Goal: Information Seeking & Learning: Learn about a topic

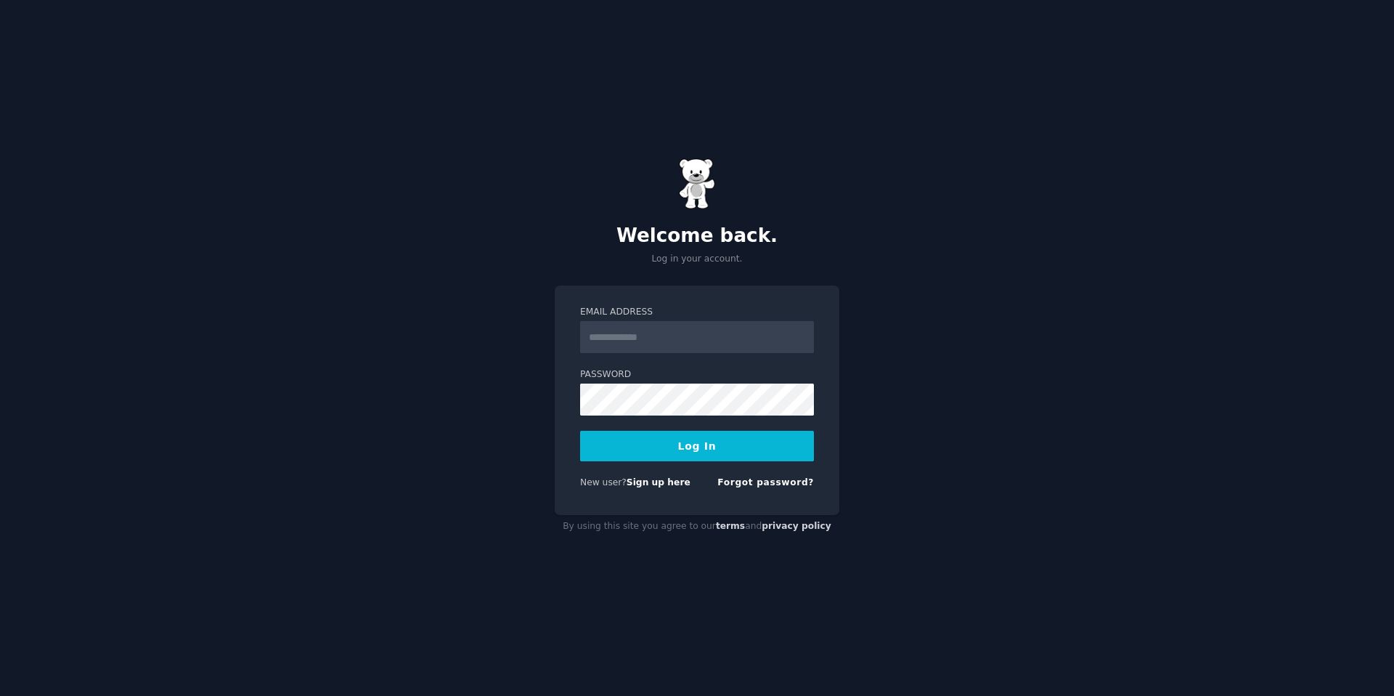
type input "**********"
click at [582, 473] on form "**********" at bounding box center [697, 400] width 234 height 189
click at [651, 485] on link "Sign up here" at bounding box center [659, 482] width 64 height 10
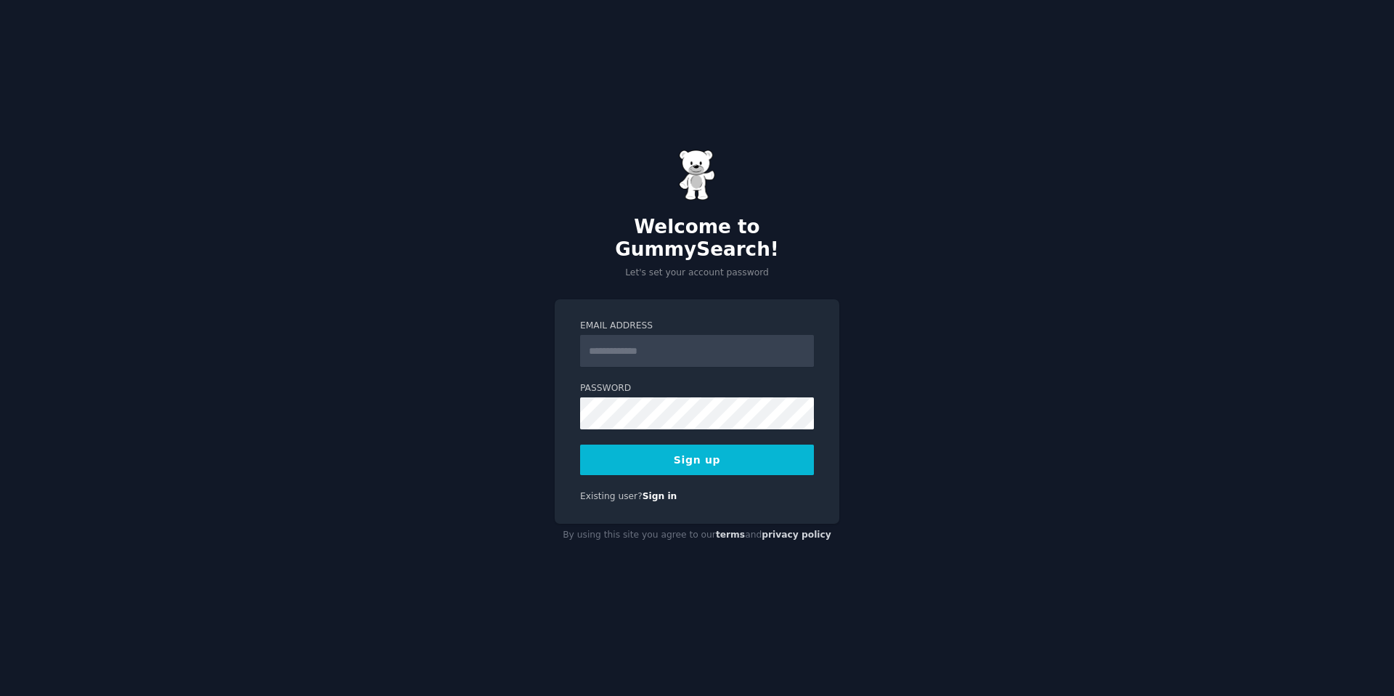
click at [635, 337] on input "Email Address" at bounding box center [697, 351] width 234 height 32
type input "**********"
click at [642, 455] on button "Sign up" at bounding box center [697, 459] width 234 height 31
click at [694, 450] on div "Sign up" at bounding box center [697, 459] width 234 height 31
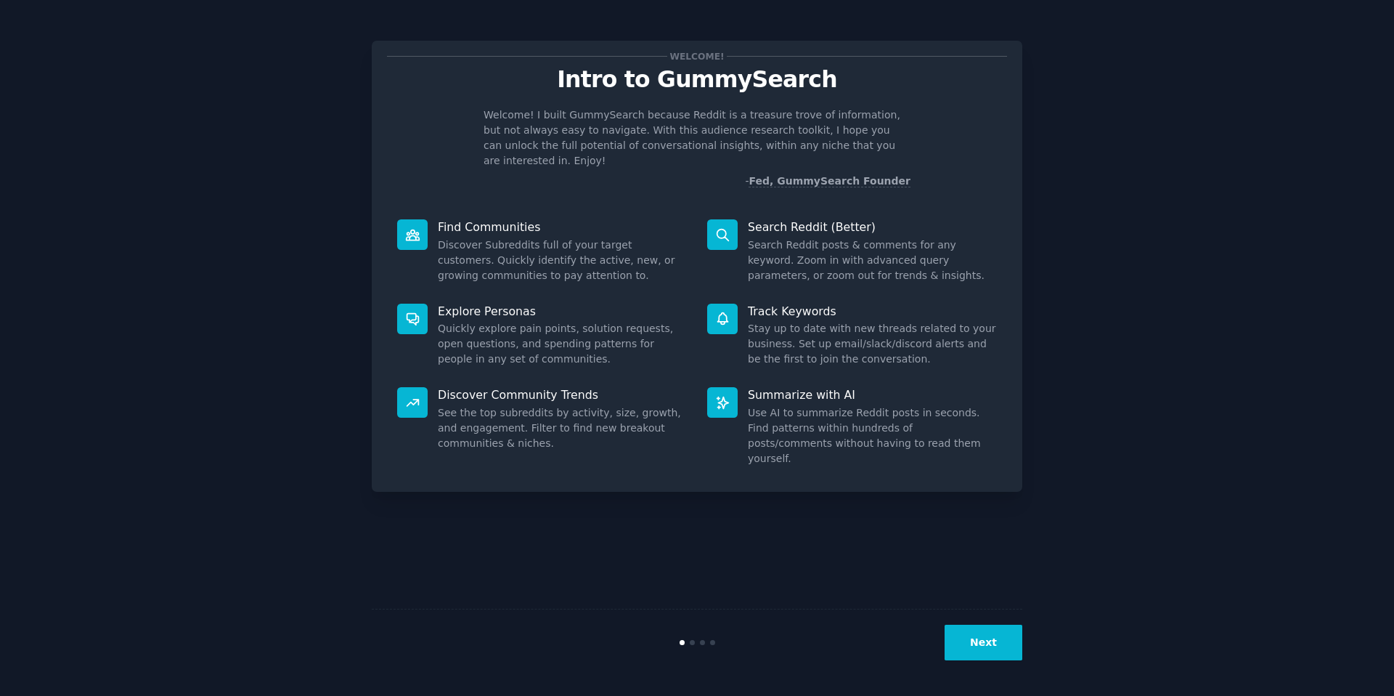
click at [988, 637] on button "Next" at bounding box center [984, 643] width 78 height 36
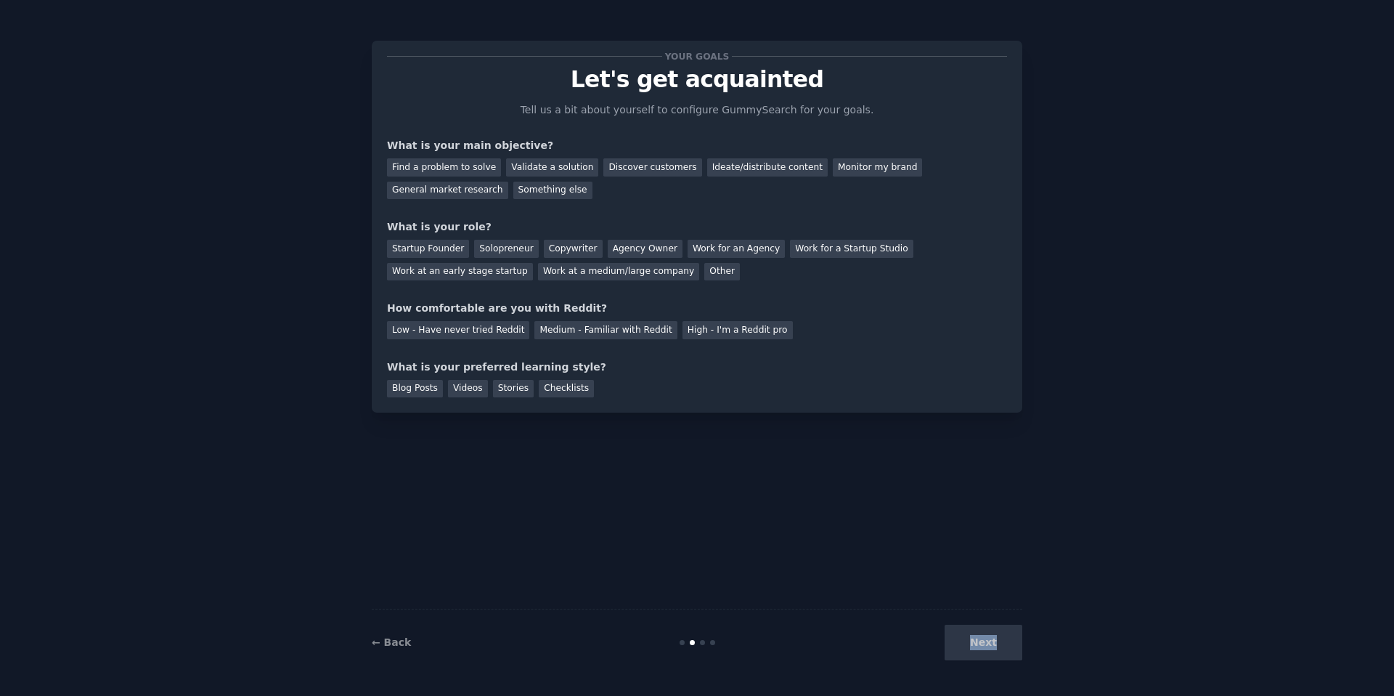
click at [988, 637] on div "Next" at bounding box center [913, 643] width 217 height 36
click at [473, 168] on div "Find a problem to solve" at bounding box center [444, 167] width 114 height 18
click at [436, 248] on div "Startup Founder" at bounding box center [428, 249] width 82 height 18
drag, startPoint x: 463, startPoint y: 337, endPoint x: 471, endPoint y: 338, distance: 8.0
click at [463, 337] on div "Low - Have never tried Reddit" at bounding box center [458, 330] width 142 height 18
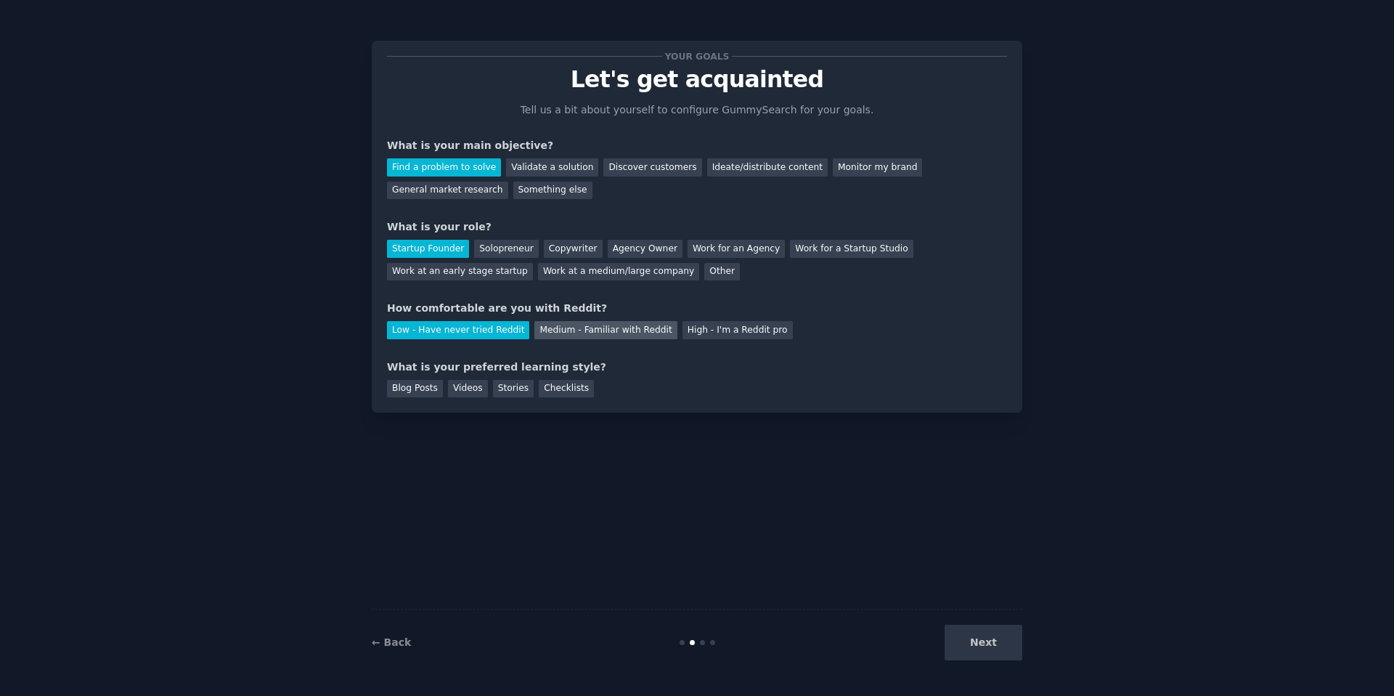
drag, startPoint x: 718, startPoint y: 335, endPoint x: 651, endPoint y: 338, distance: 66.9
click at [717, 334] on div "High - I'm a Reddit pro" at bounding box center [738, 330] width 110 height 18
click at [622, 339] on div "Your goals Let's get acquainted Tell us a bit about yourself to configure Gummy…" at bounding box center [697, 226] width 620 height 341
click at [999, 643] on div "Next" at bounding box center [913, 643] width 217 height 36
drag, startPoint x: 416, startPoint y: 389, endPoint x: 429, endPoint y: 394, distance: 14.0
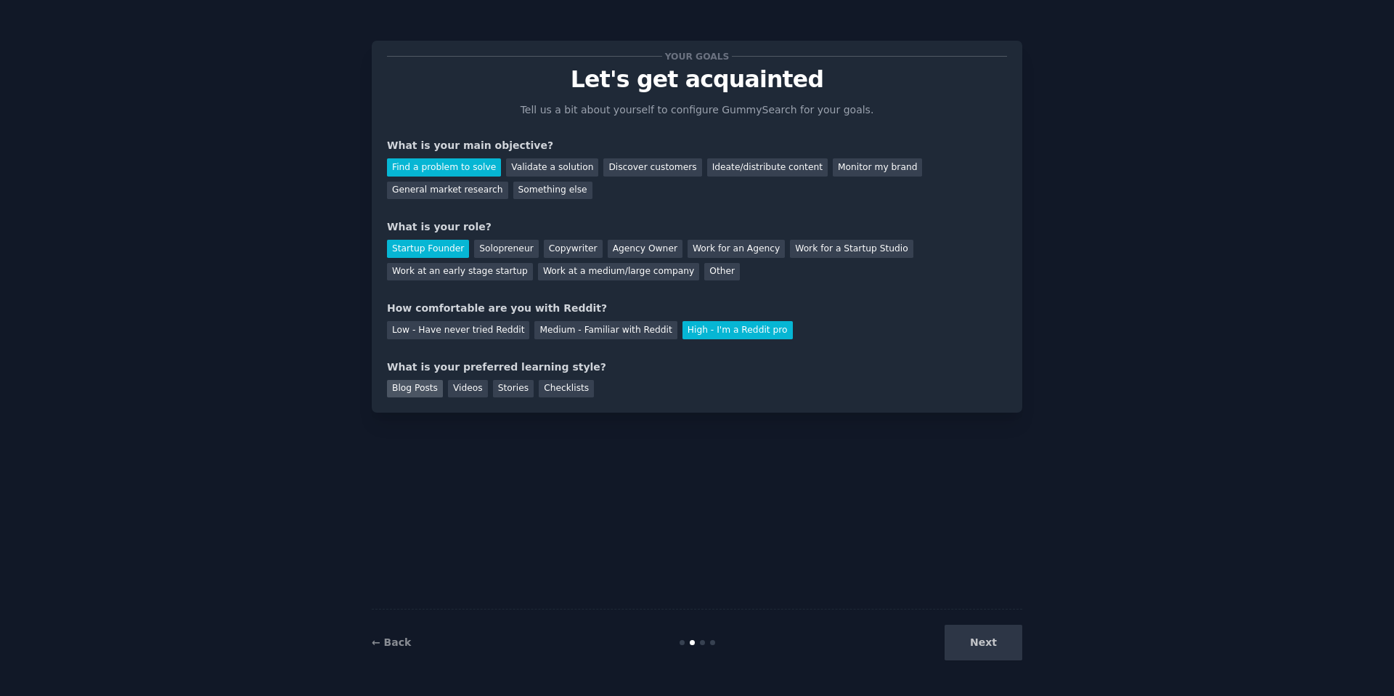
click at [416, 389] on div "Blog Posts" at bounding box center [415, 389] width 56 height 18
click at [1012, 656] on button "Next" at bounding box center [984, 643] width 78 height 36
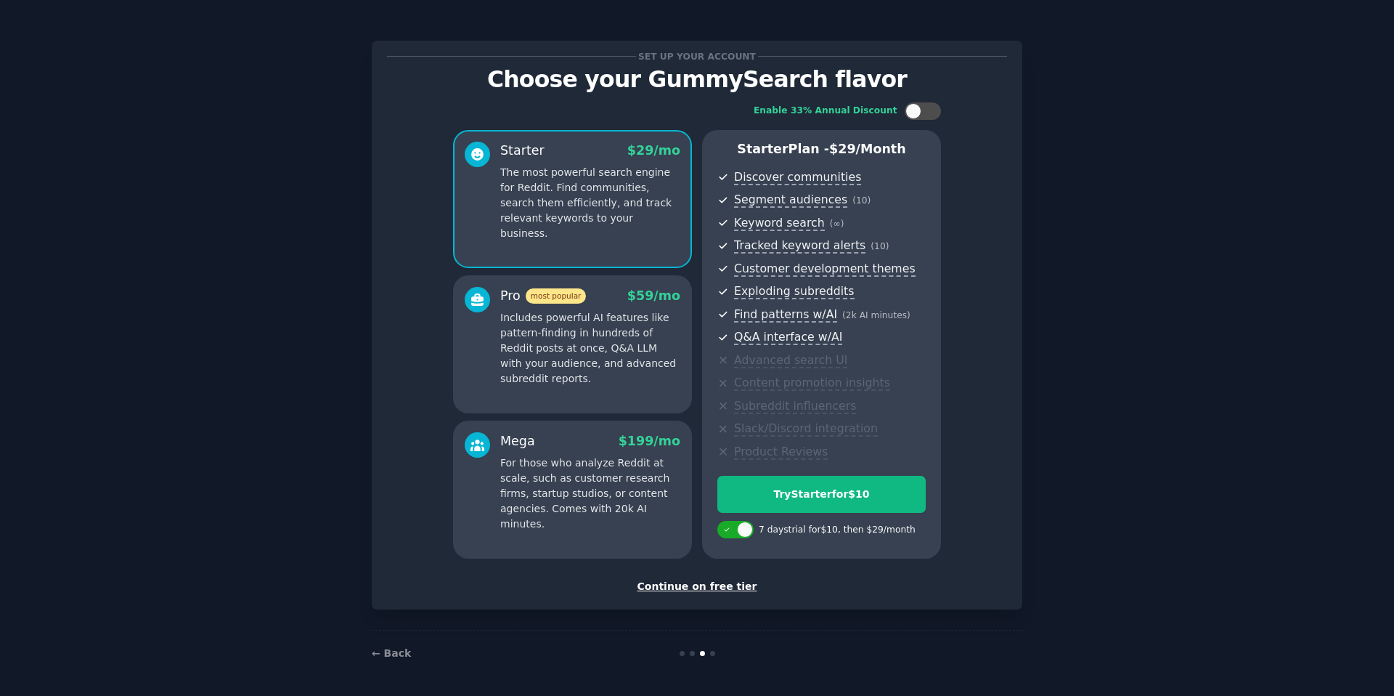
click at [709, 590] on div "Continue on free tier" at bounding box center [697, 586] width 620 height 15
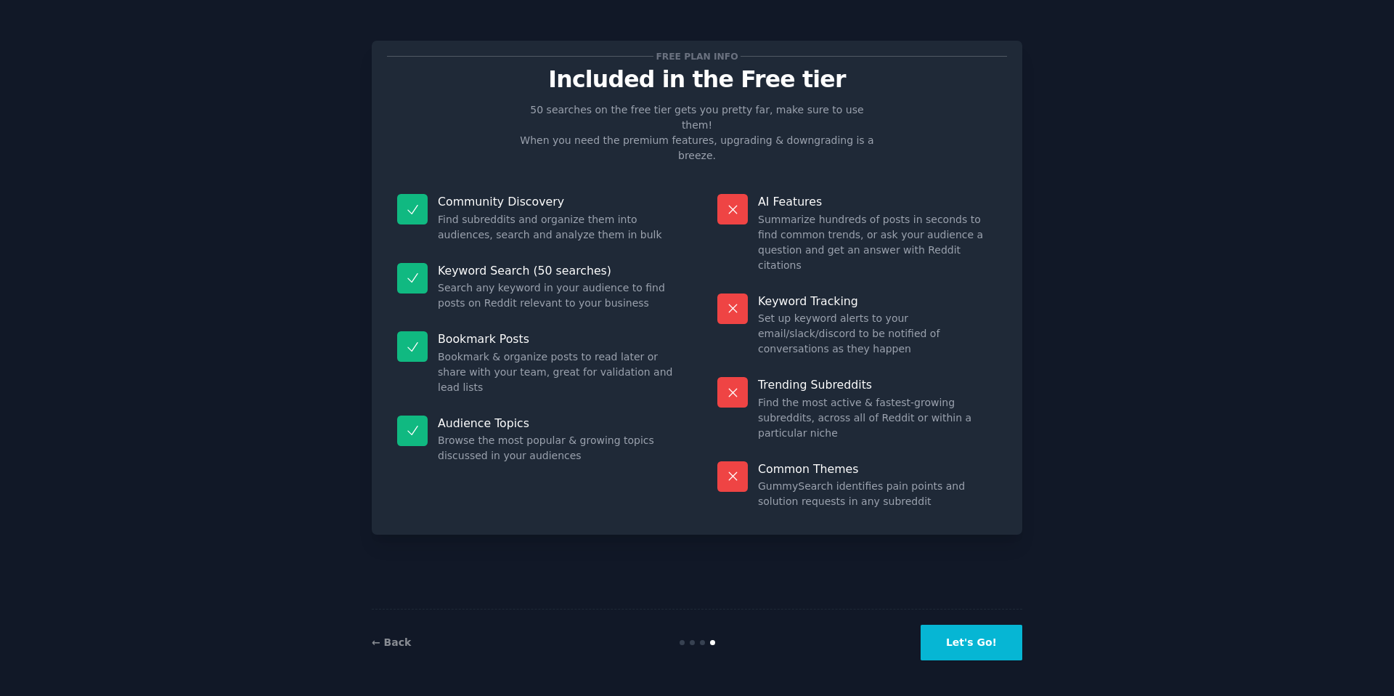
click at [1010, 635] on button "Let's Go!" at bounding box center [972, 643] width 102 height 36
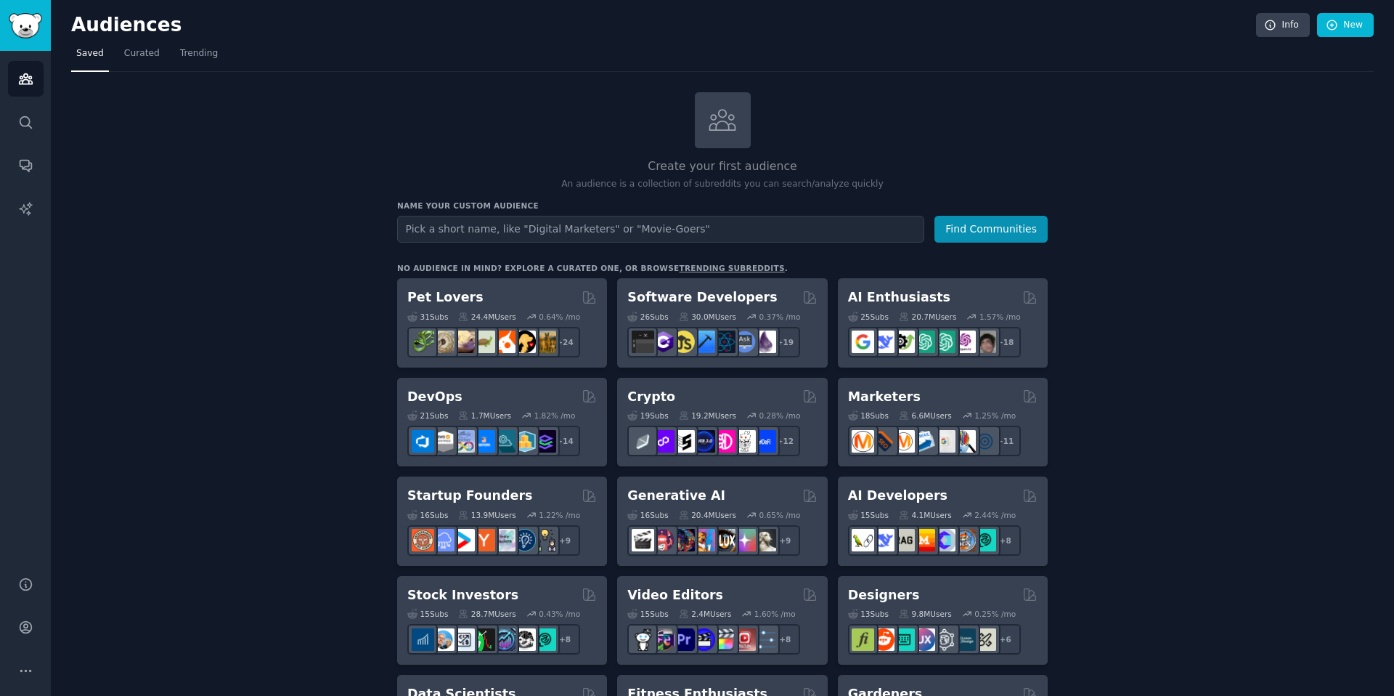
click at [501, 221] on input "text" at bounding box center [660, 229] width 527 height 27
type input "s"
type input "saas"
click at [935, 216] on button "Find Communities" at bounding box center [991, 229] width 113 height 27
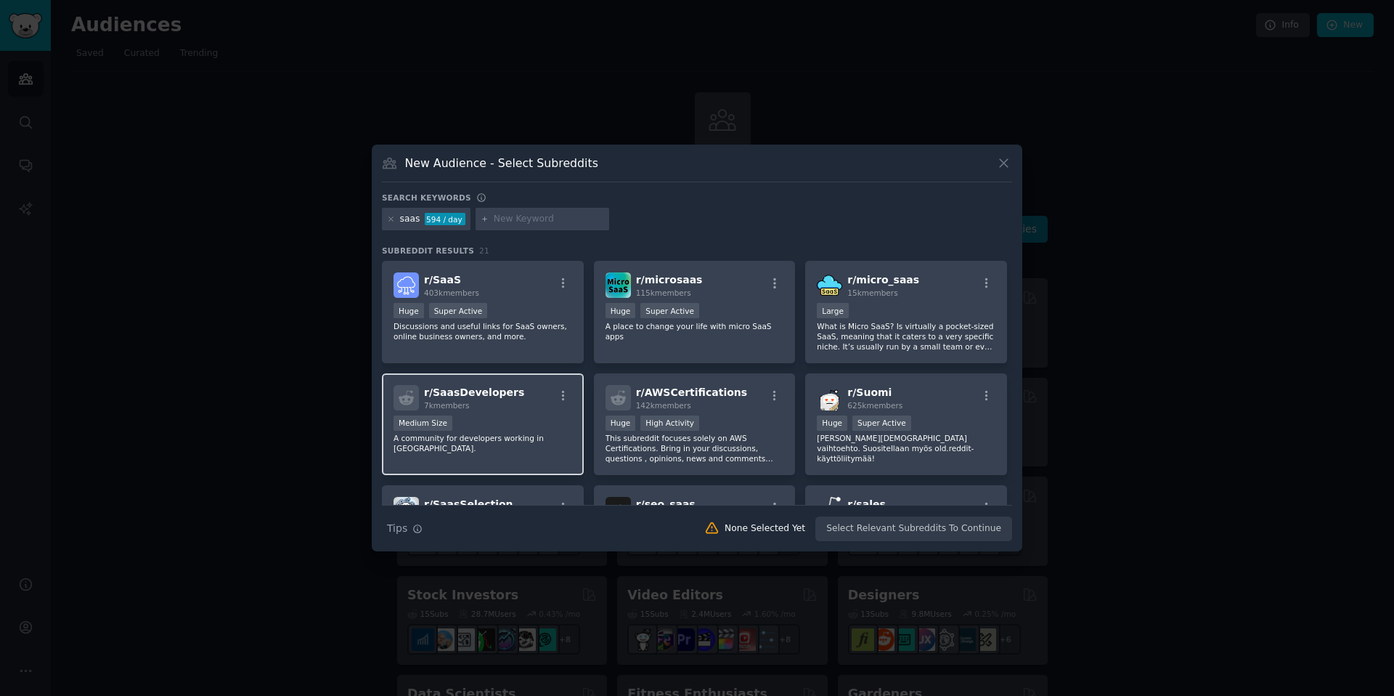
click at [478, 405] on div "7k members" at bounding box center [474, 405] width 100 height 10
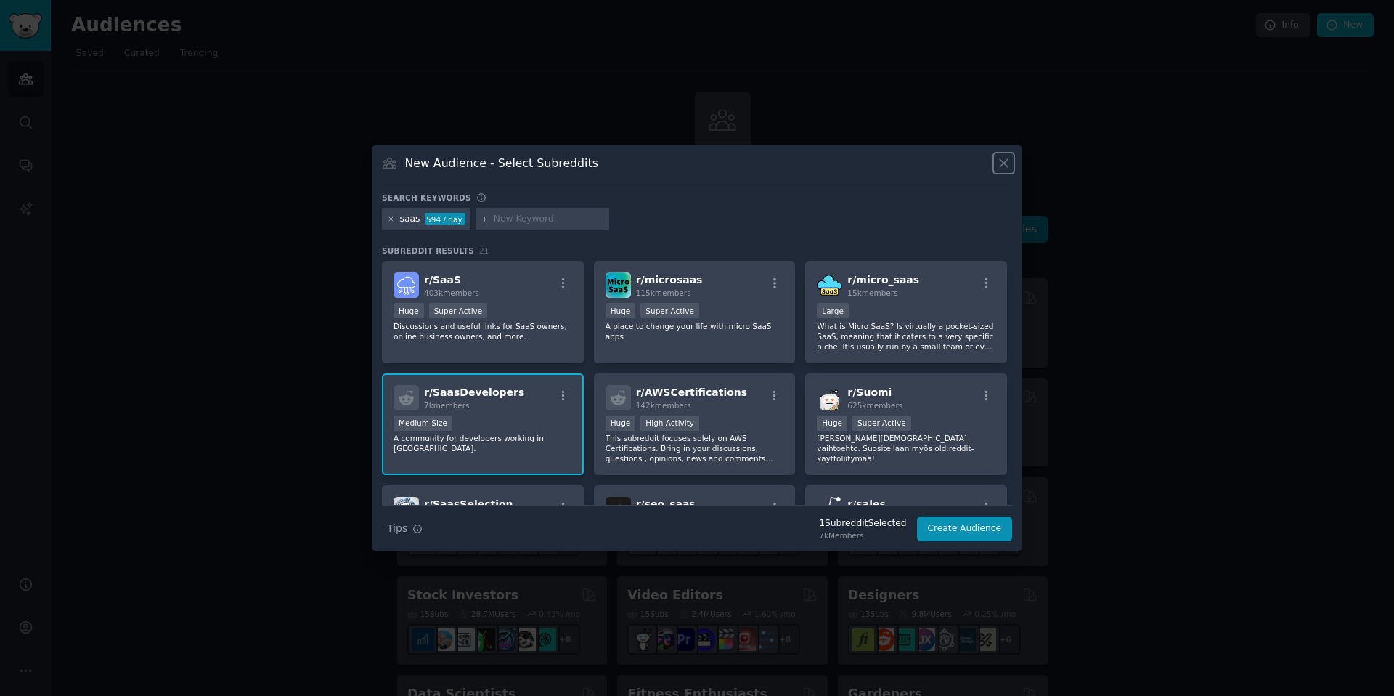
click at [1009, 163] on icon at bounding box center [1003, 162] width 15 height 15
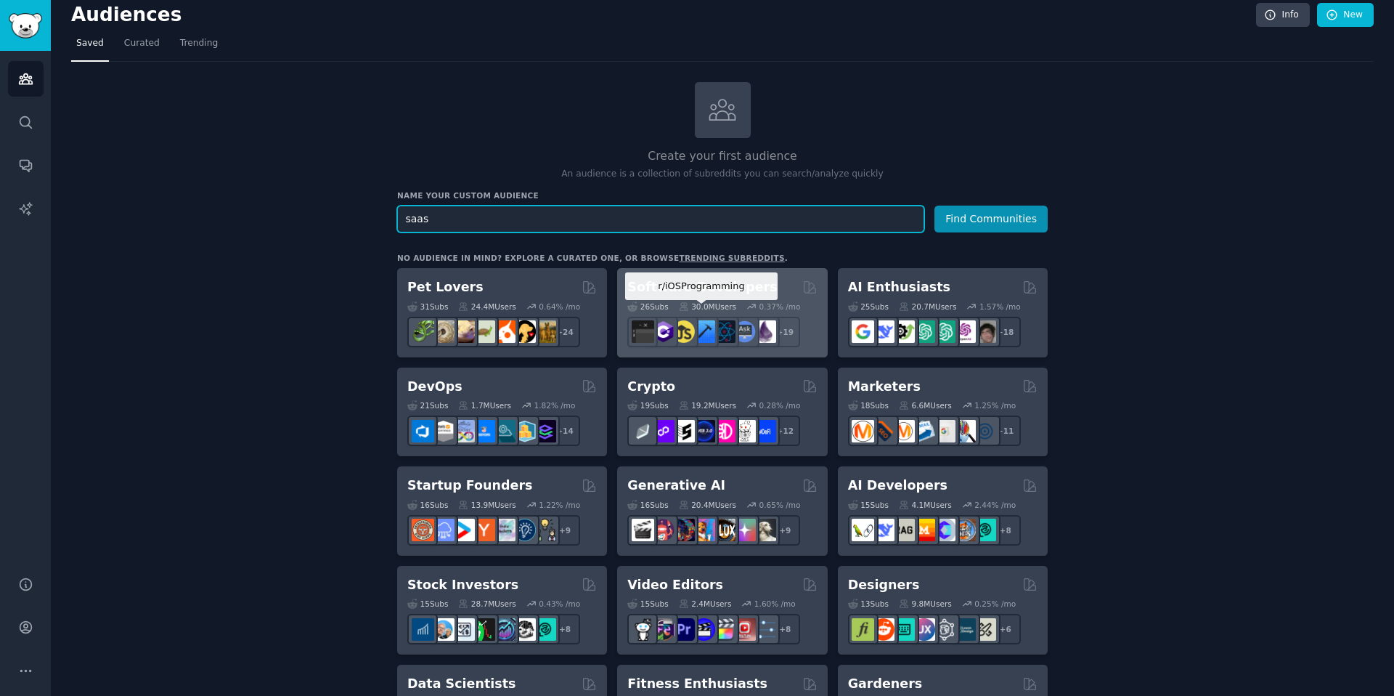
scroll to position [24, 0]
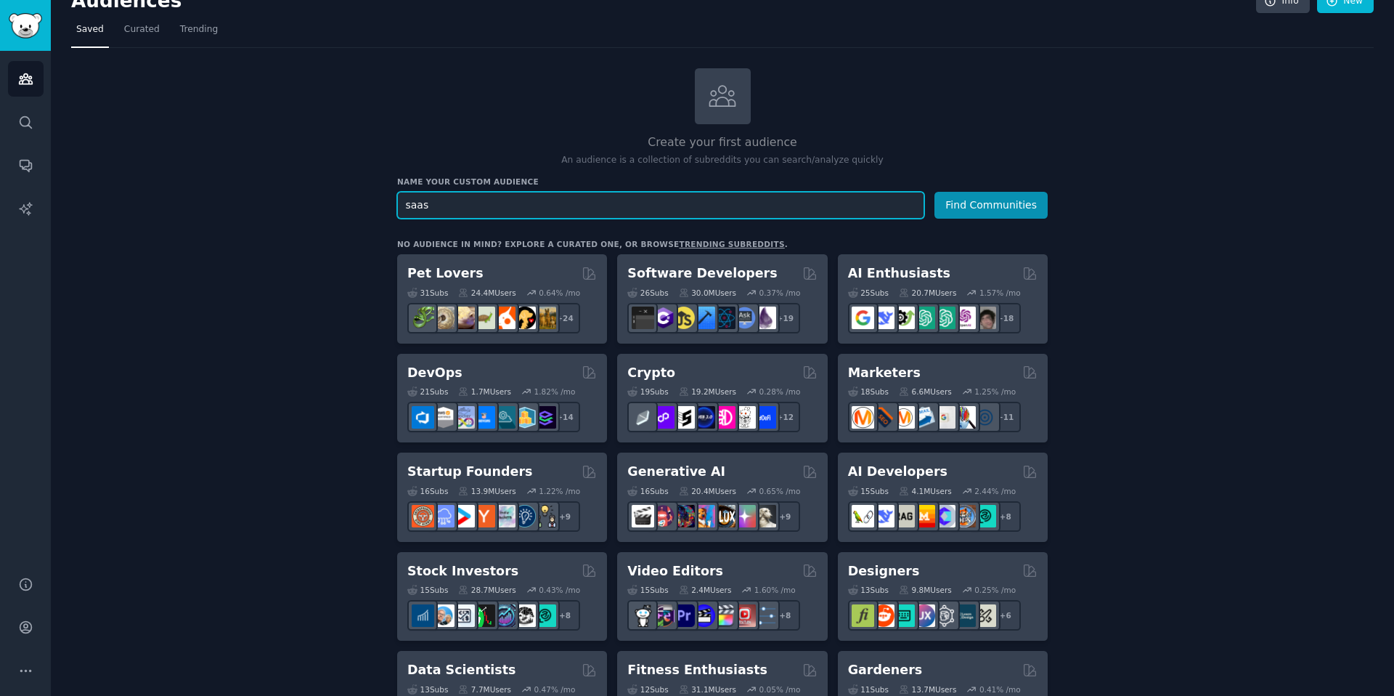
click at [672, 204] on input "saas" at bounding box center [660, 205] width 527 height 27
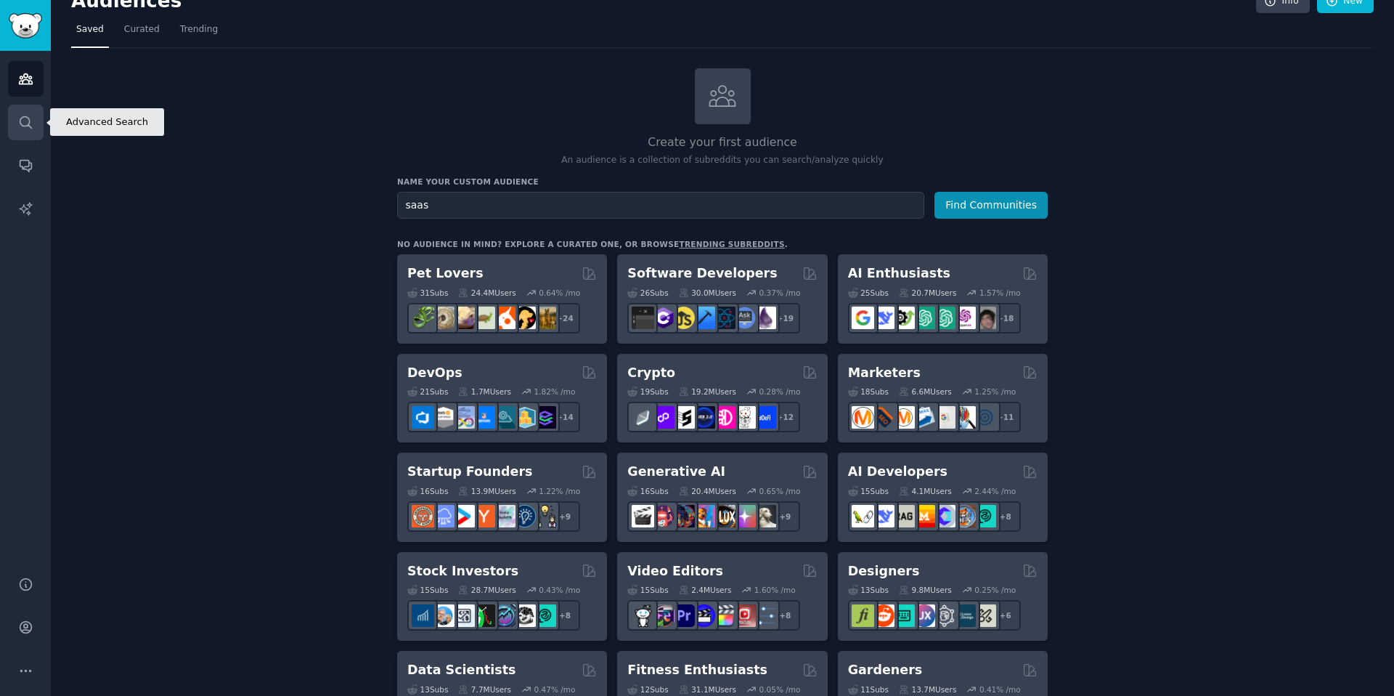
click at [13, 131] on link "Search" at bounding box center [26, 123] width 36 height 36
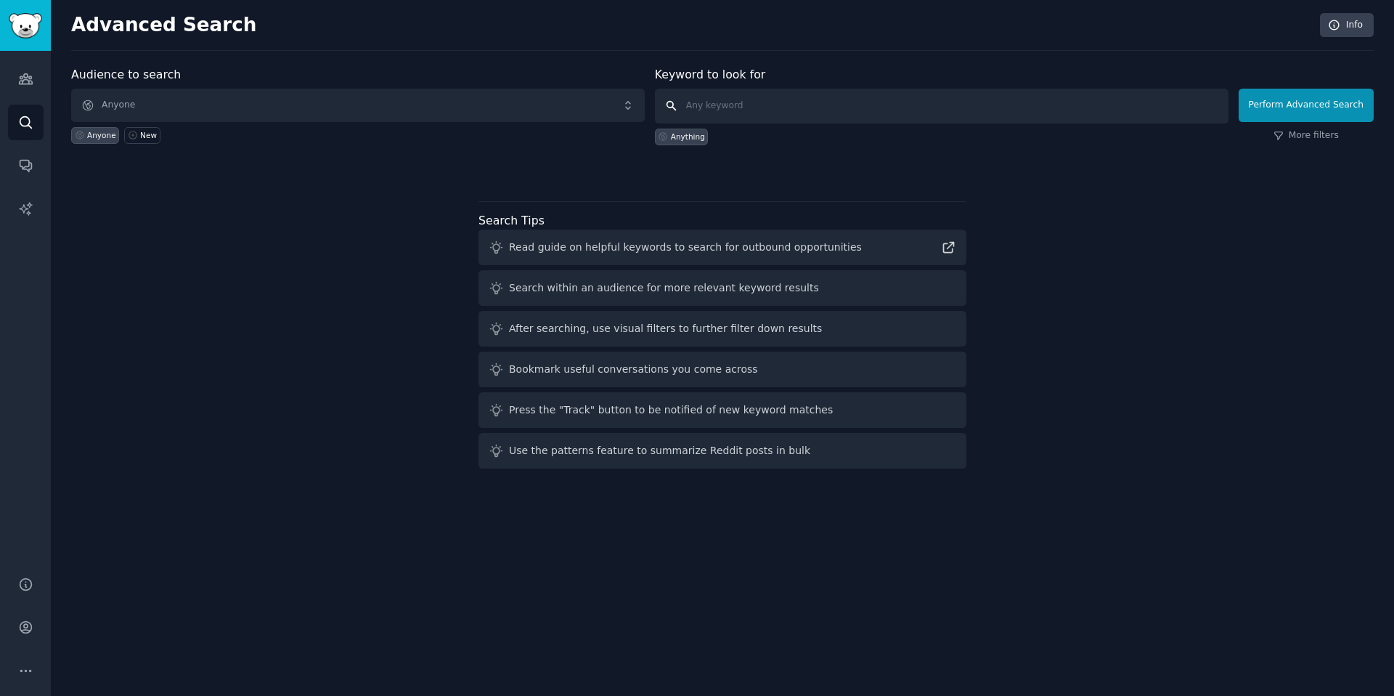
click at [712, 110] on input "text" at bounding box center [942, 106] width 574 height 35
click at [485, 121] on div "Audience to search Anyone Anyone New" at bounding box center [358, 105] width 574 height 79
click at [742, 107] on input "text" at bounding box center [942, 106] width 574 height 35
click at [757, 115] on input "text" at bounding box center [942, 106] width 574 height 35
type input "G"
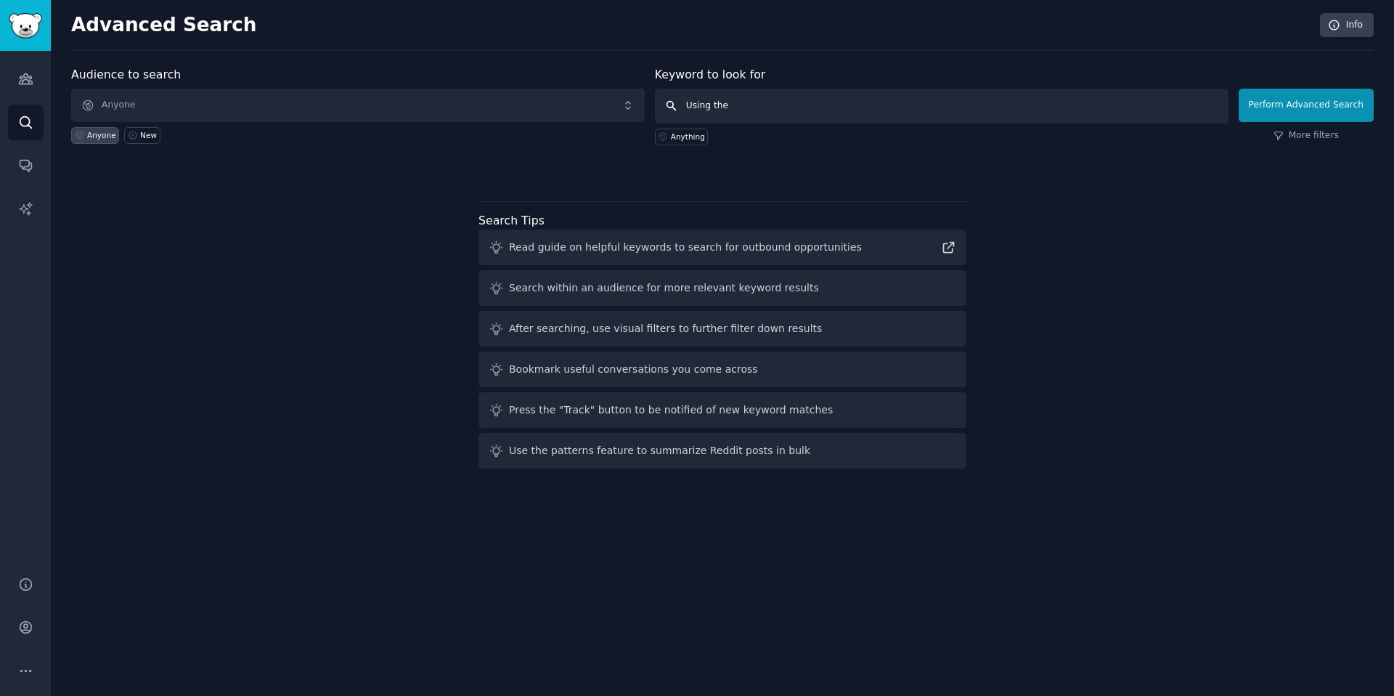
type input "a"
type input "H"
type input "S"
type input "Smart calender app find the competitors and ads"
click button "Perform Advanced Search" at bounding box center [1306, 105] width 135 height 33
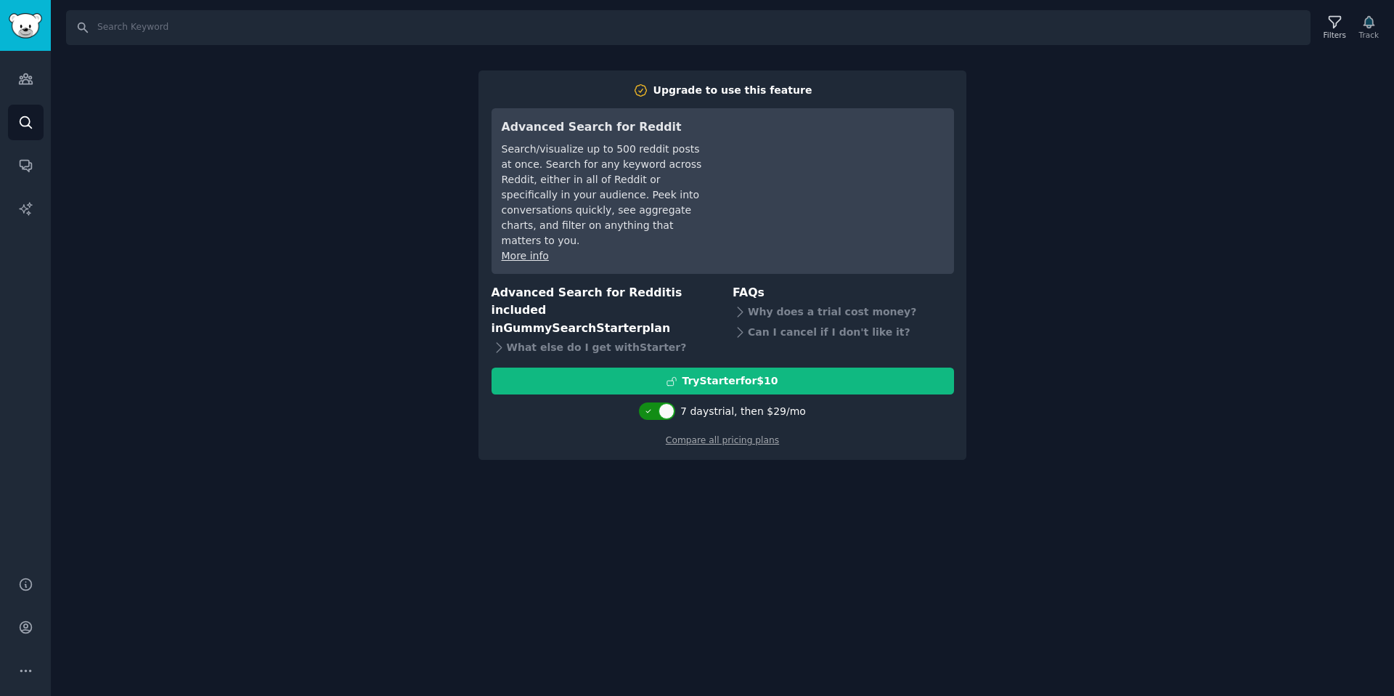
click at [669, 403] on div at bounding box center [667, 411] width 16 height 16
click at [661, 402] on div at bounding box center [659, 410] width 36 height 17
checkbox input "true"
click at [1170, 159] on div "Search Filters Track Upgrade to use this feature Advanced Search for Reddit Sea…" at bounding box center [722, 348] width 1343 height 696
click at [304, 133] on div "Search Filters Track Upgrade to use this feature Advanced Search for Reddit Sea…" at bounding box center [722, 348] width 1343 height 696
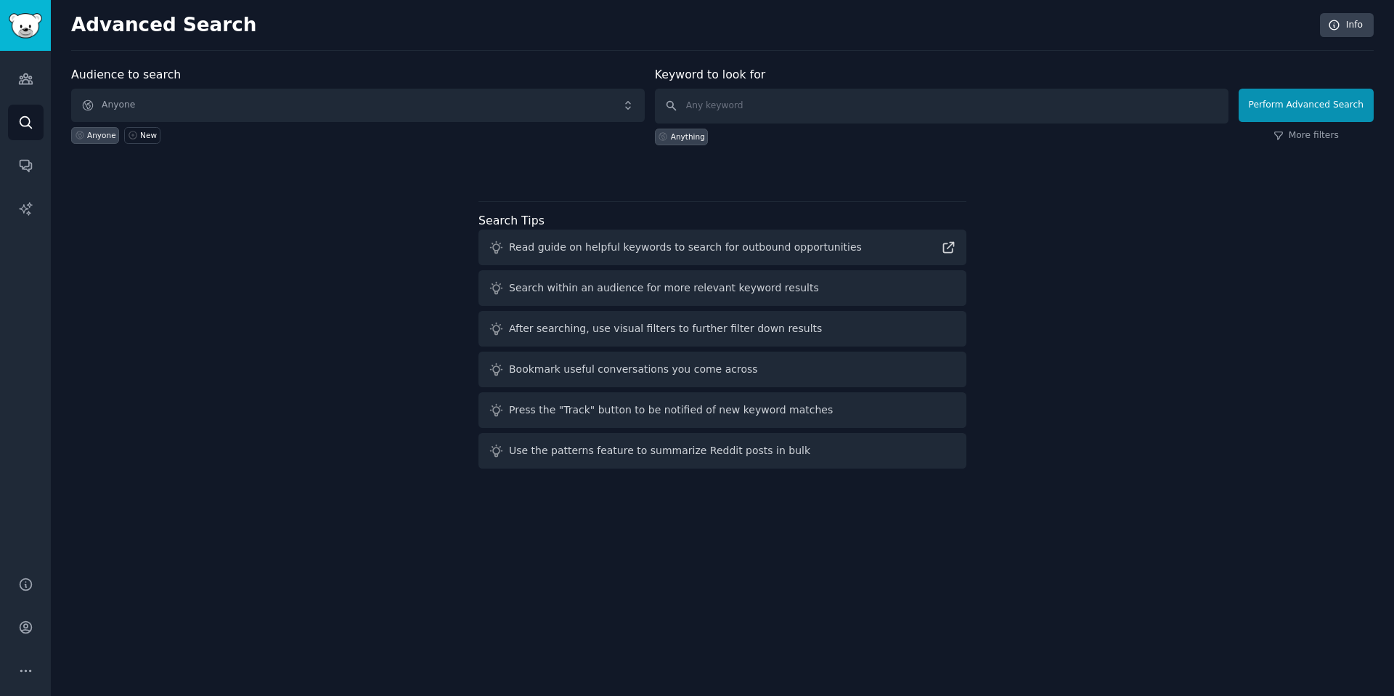
drag, startPoint x: 354, startPoint y: 138, endPoint x: 350, endPoint y: 121, distance: 17.3
click at [354, 137] on div "Anyone New" at bounding box center [358, 133] width 574 height 22
click at [344, 115] on span "Anyone" at bounding box center [358, 105] width 574 height 33
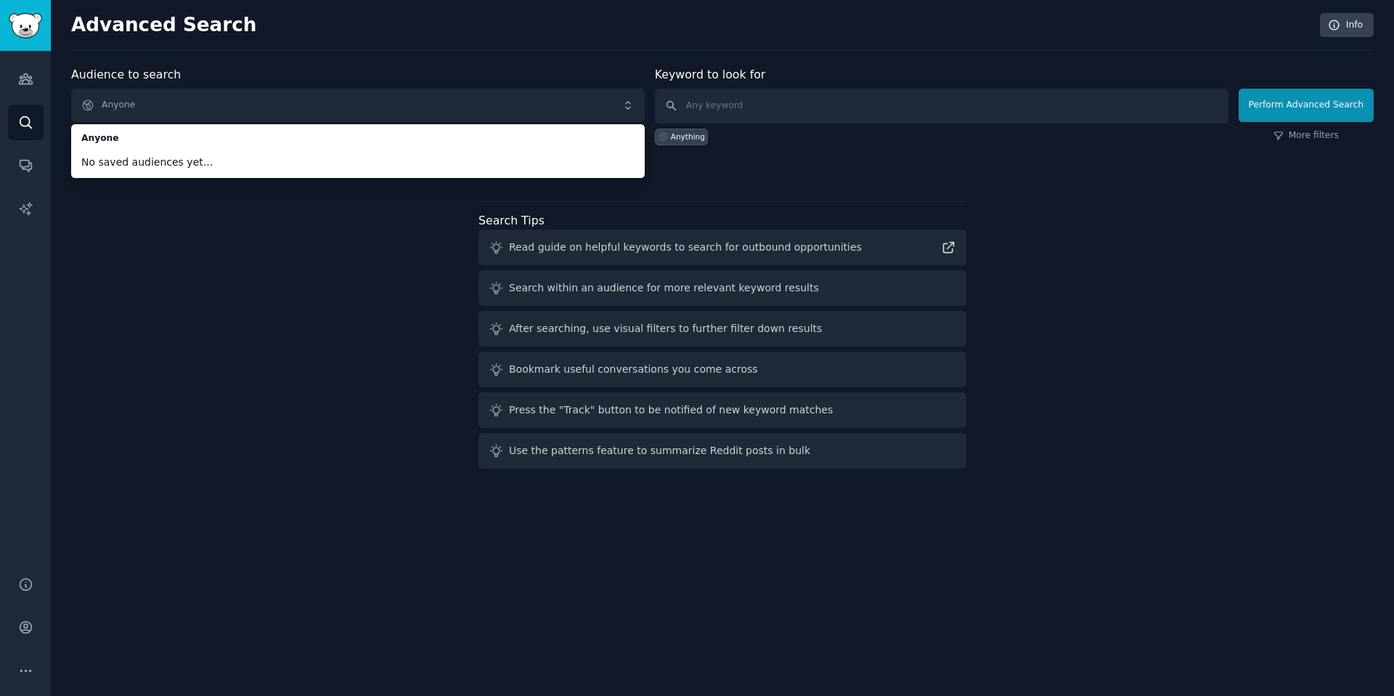
click at [550, 250] on div "Read guide on helpful keywords to search for outbound opportunities" at bounding box center [685, 247] width 353 height 15
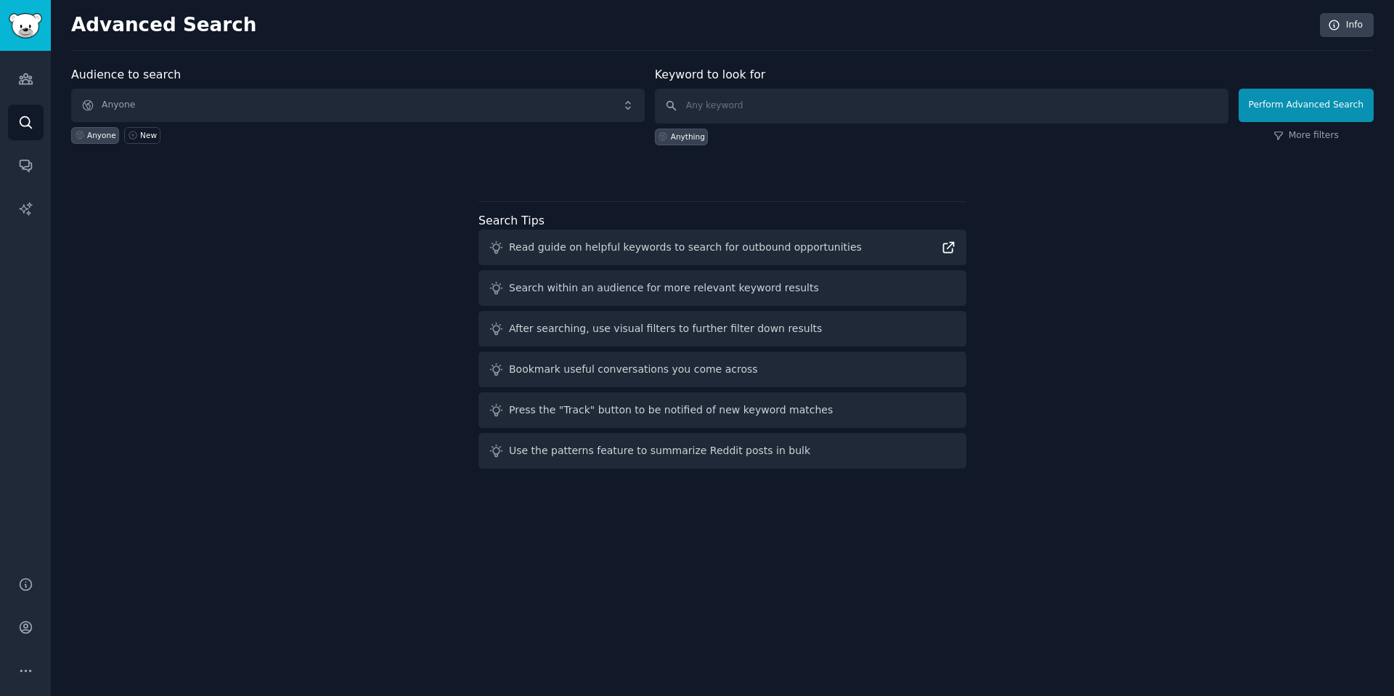
click at [949, 243] on icon at bounding box center [948, 247] width 15 height 15
click at [713, 110] on input "text" at bounding box center [942, 106] width 574 height 35
click at [36, 73] on link "Audiences" at bounding box center [26, 79] width 36 height 36
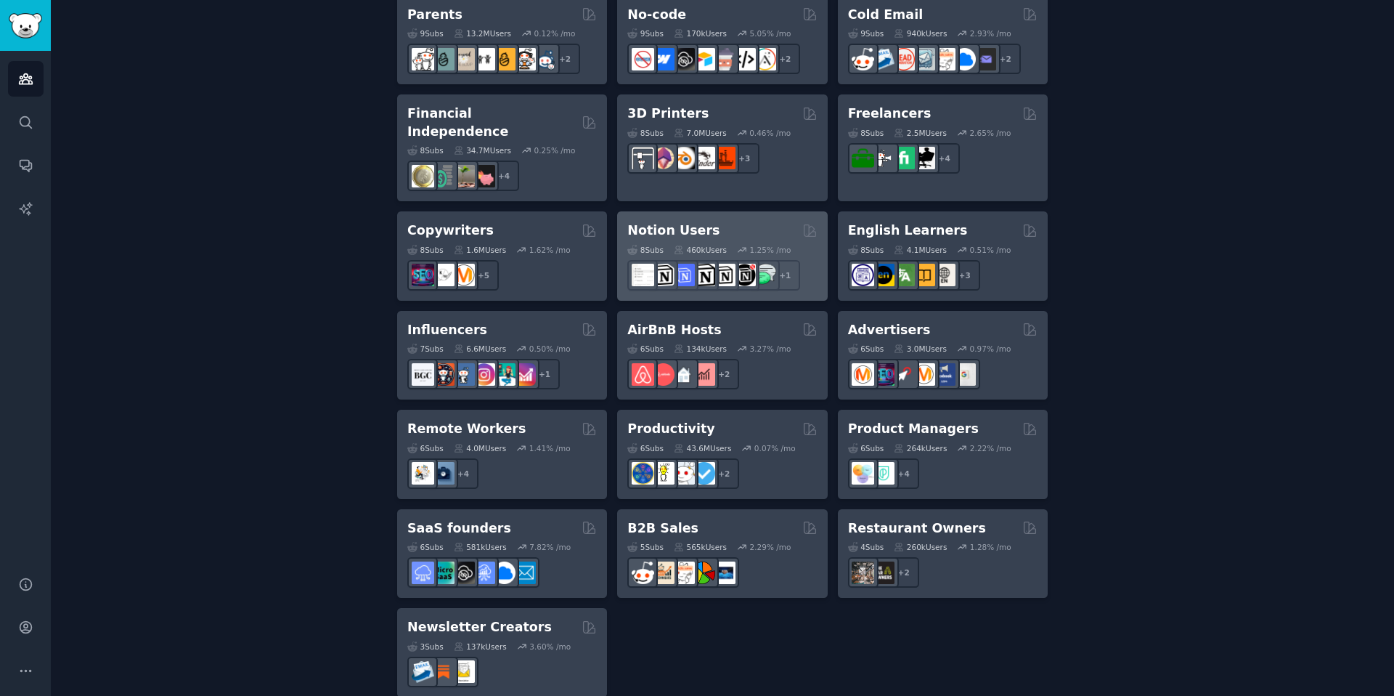
scroll to position [980, 0]
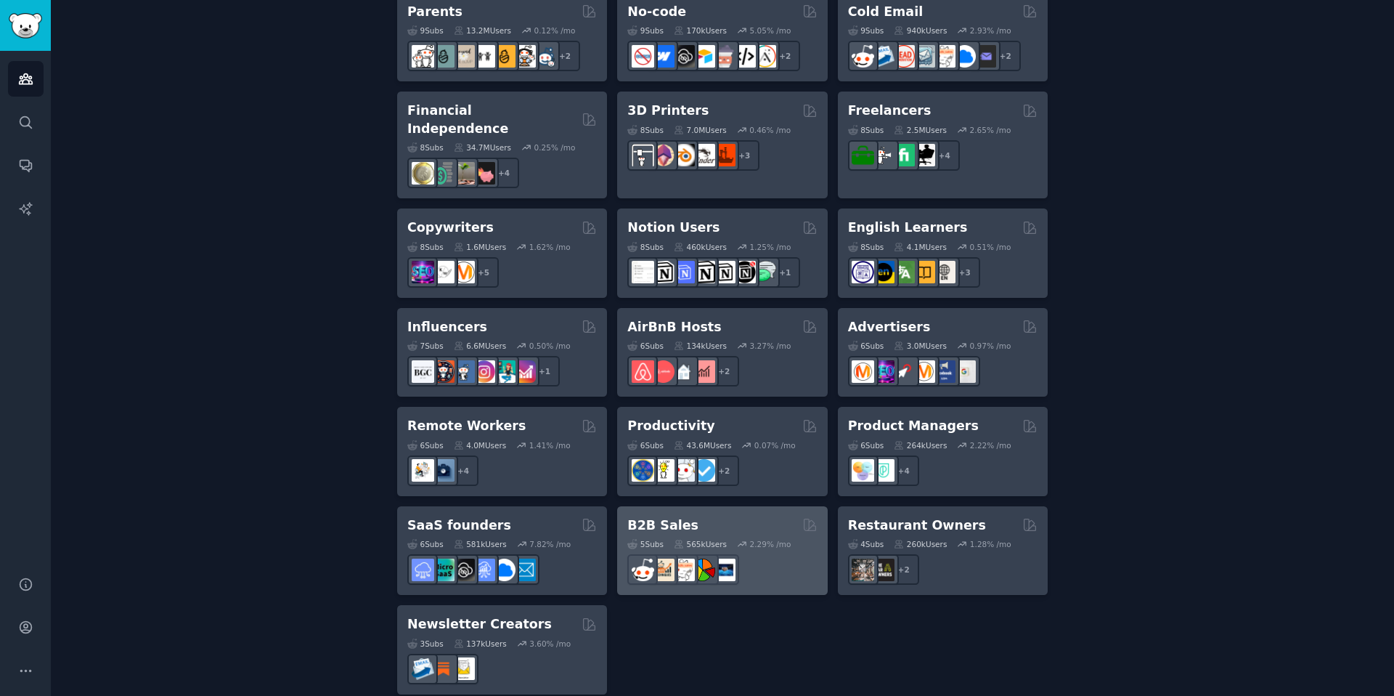
click at [728, 516] on div "B2B Sales" at bounding box center [722, 525] width 190 height 18
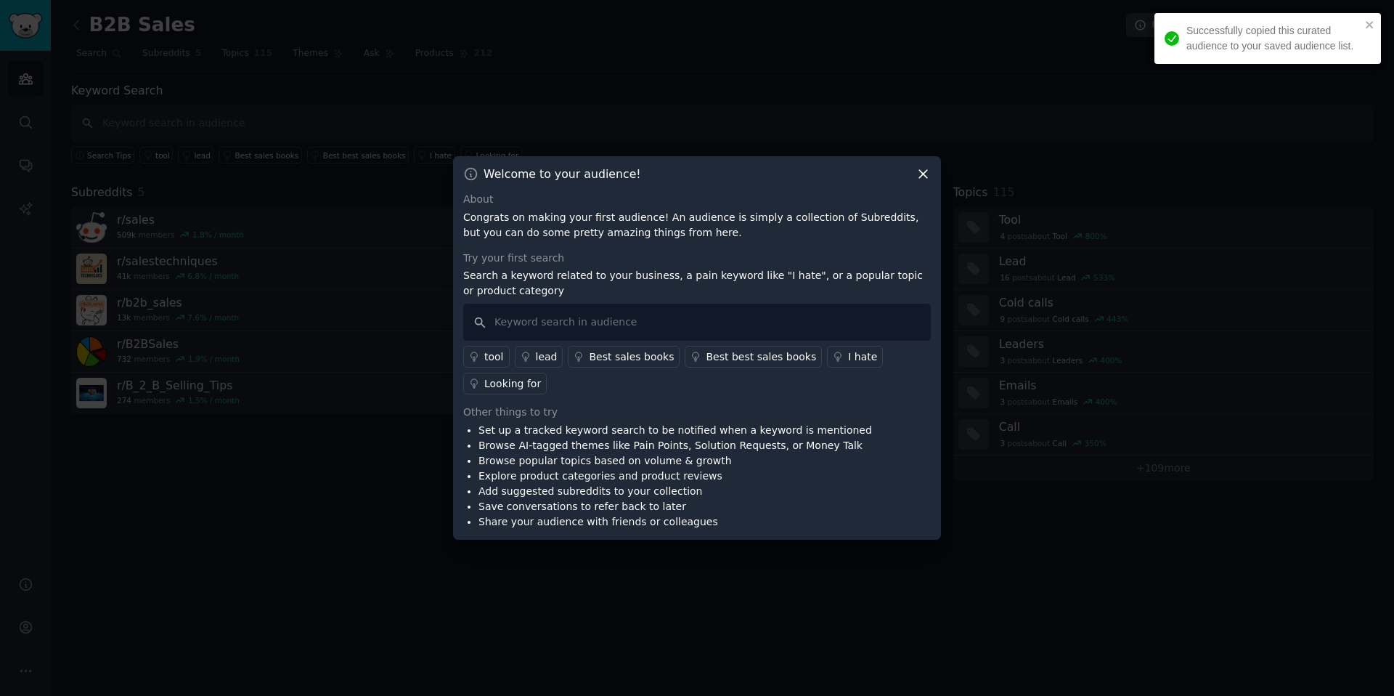
click at [929, 174] on icon at bounding box center [923, 173] width 15 height 15
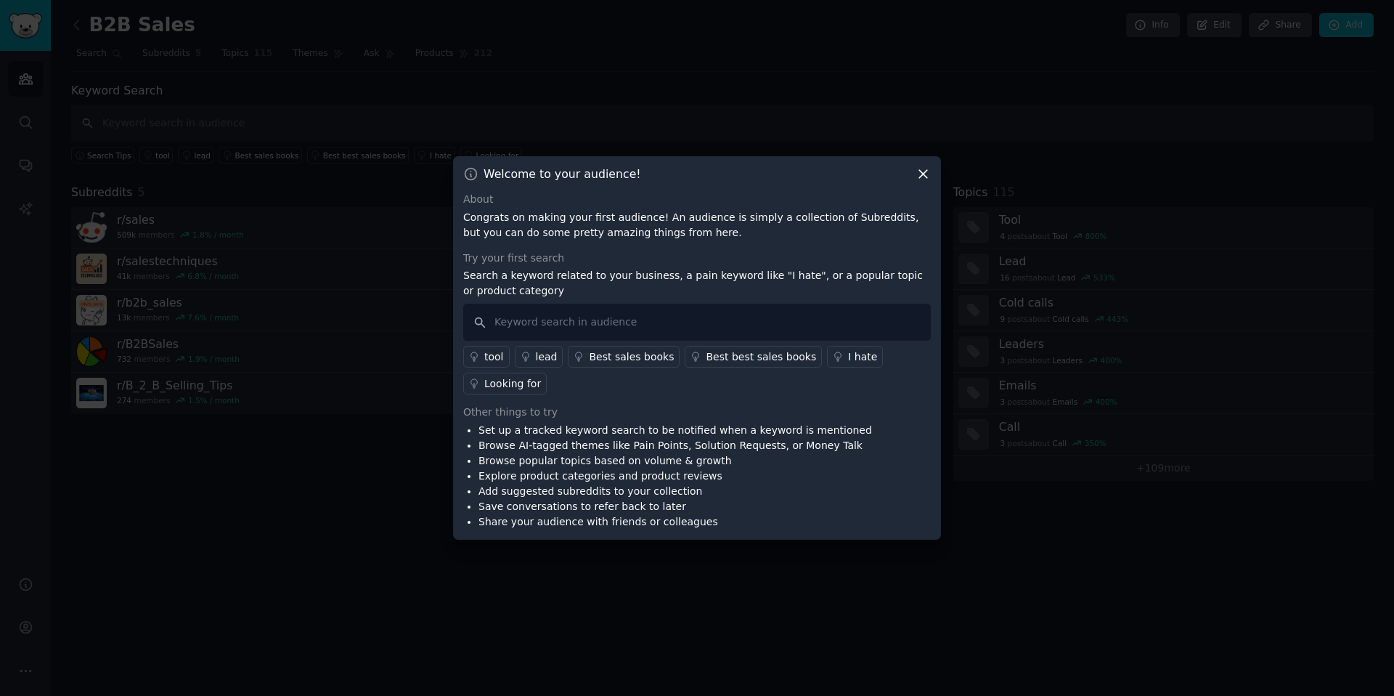
click at [932, 175] on div "Welcome to your audience! About Congrats on making your first audience! An audi…" at bounding box center [697, 347] width 488 height 383
click at [941, 174] on div at bounding box center [697, 348] width 1394 height 696
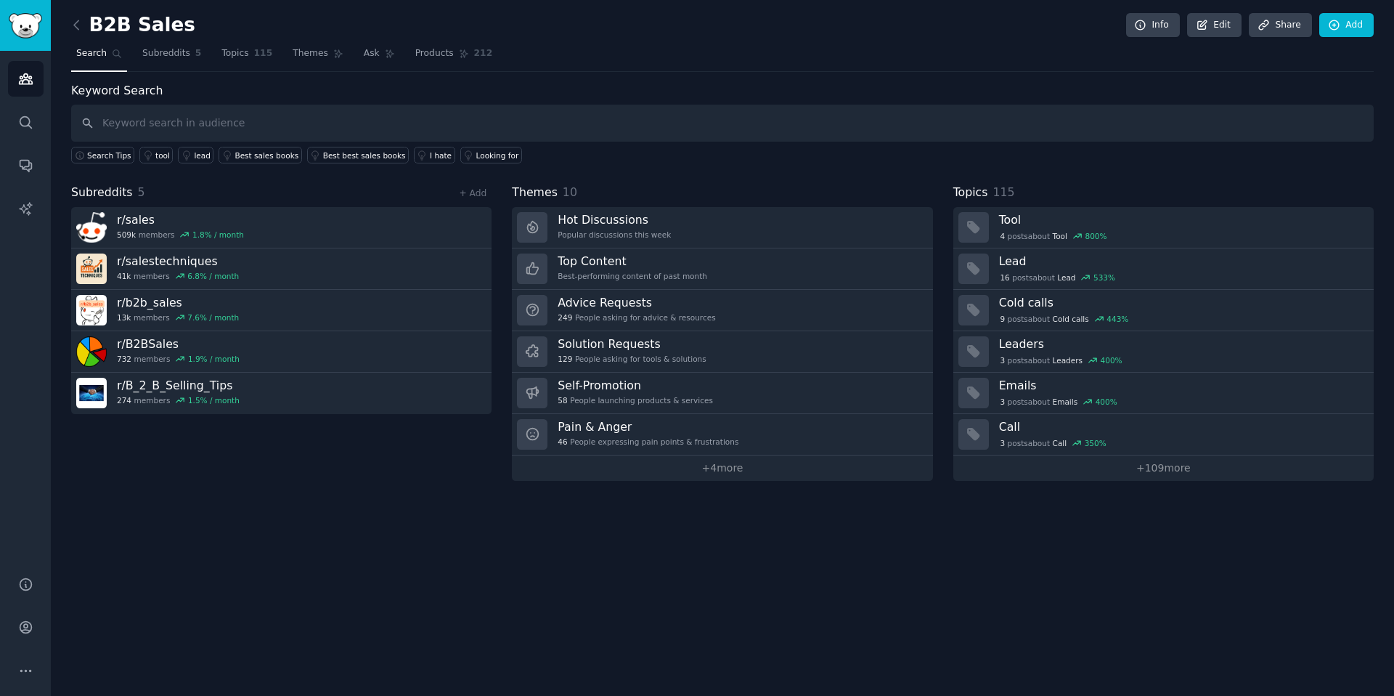
click at [84, 26] on link at bounding box center [80, 25] width 18 height 23
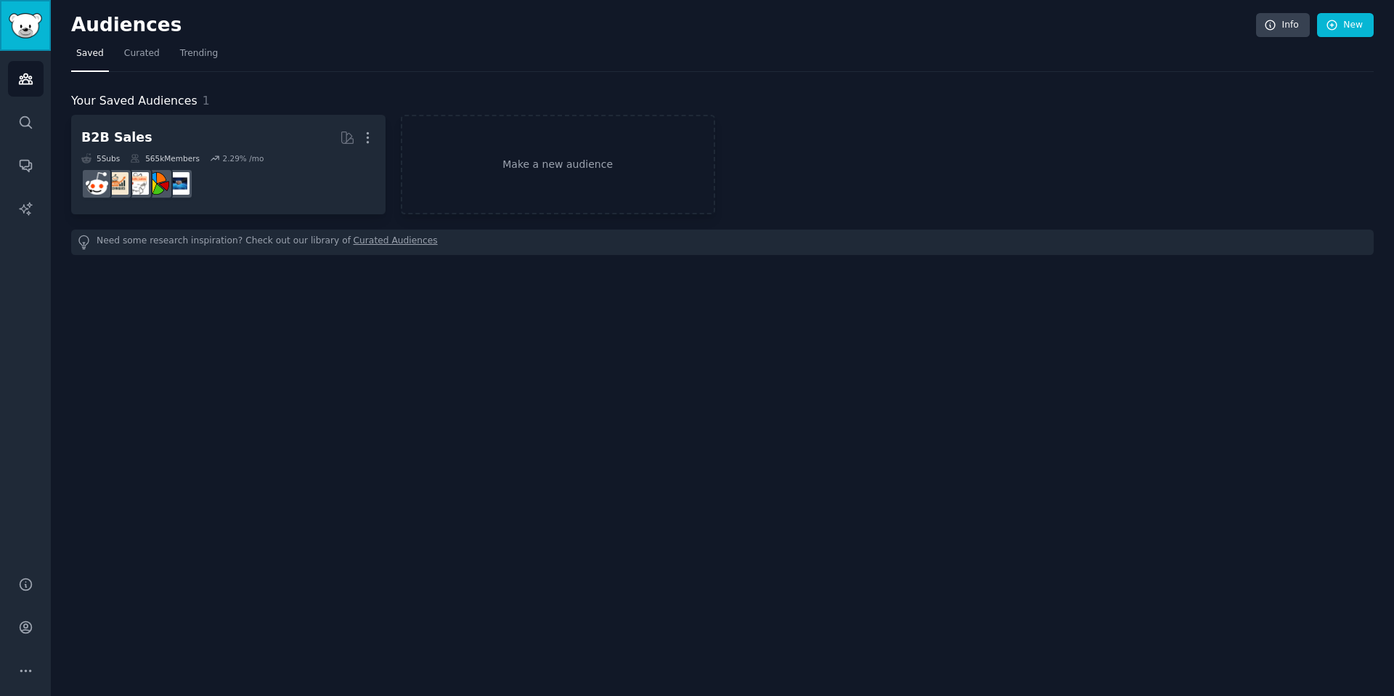
click at [25, 38] on link "Sidebar" at bounding box center [25, 25] width 51 height 51
click at [40, 63] on link "Audiences" at bounding box center [26, 79] width 36 height 36
click at [39, 66] on link "Audiences" at bounding box center [26, 79] width 36 height 36
click at [22, 13] on img "Sidebar" at bounding box center [25, 25] width 33 height 25
click at [153, 23] on h2 "Audiences" at bounding box center [663, 25] width 1185 height 23
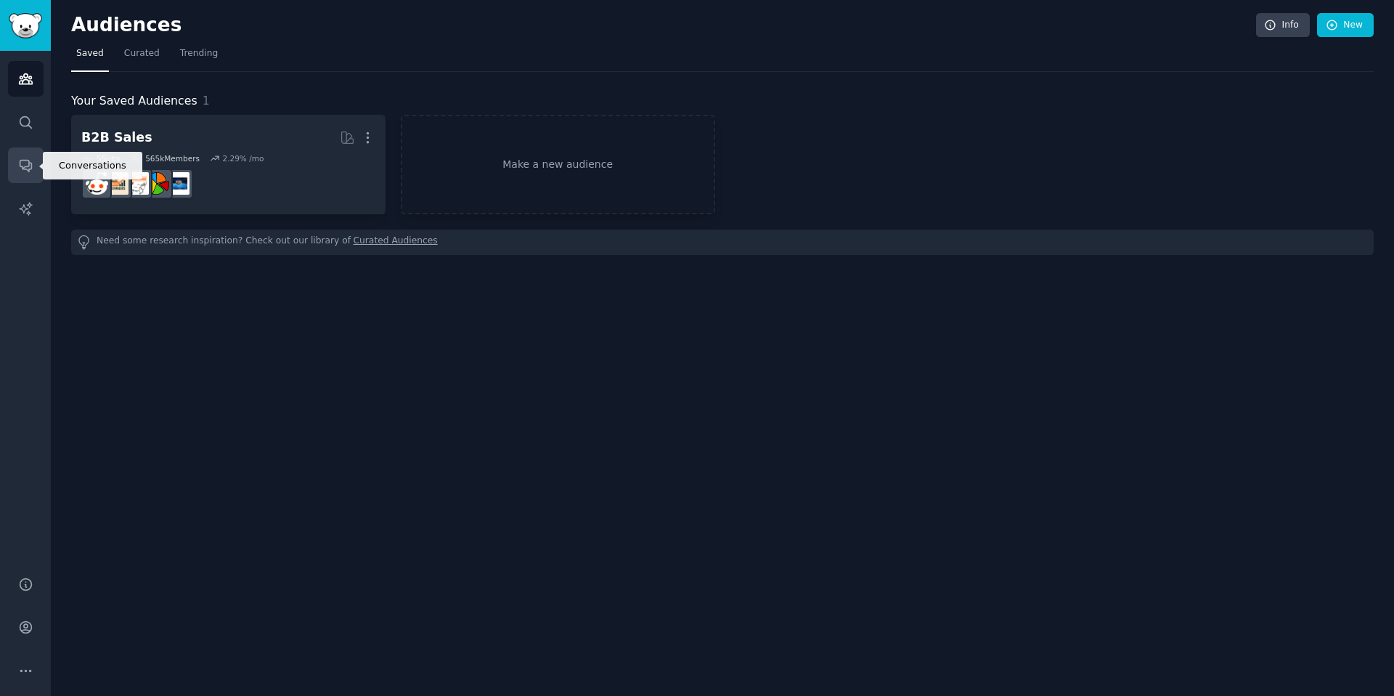
click at [14, 153] on link "Conversations" at bounding box center [26, 165] width 36 height 36
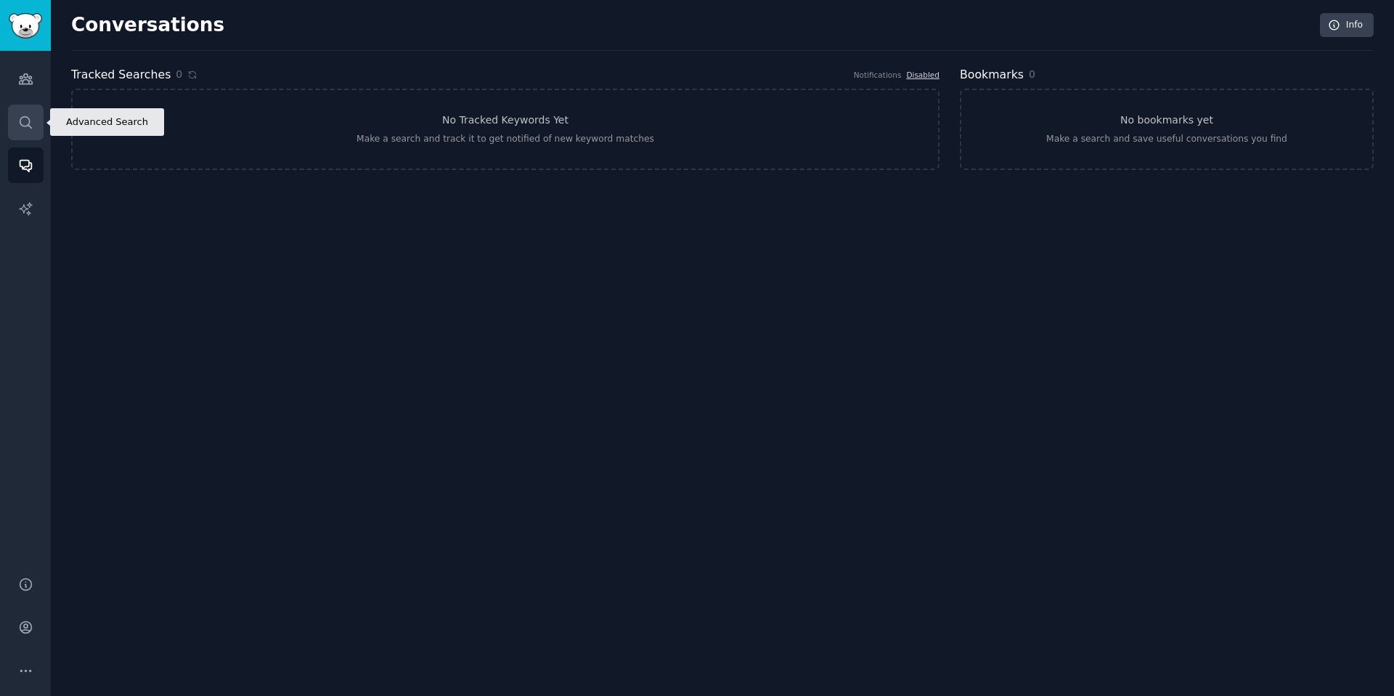
click at [40, 121] on link "Search" at bounding box center [26, 123] width 36 height 36
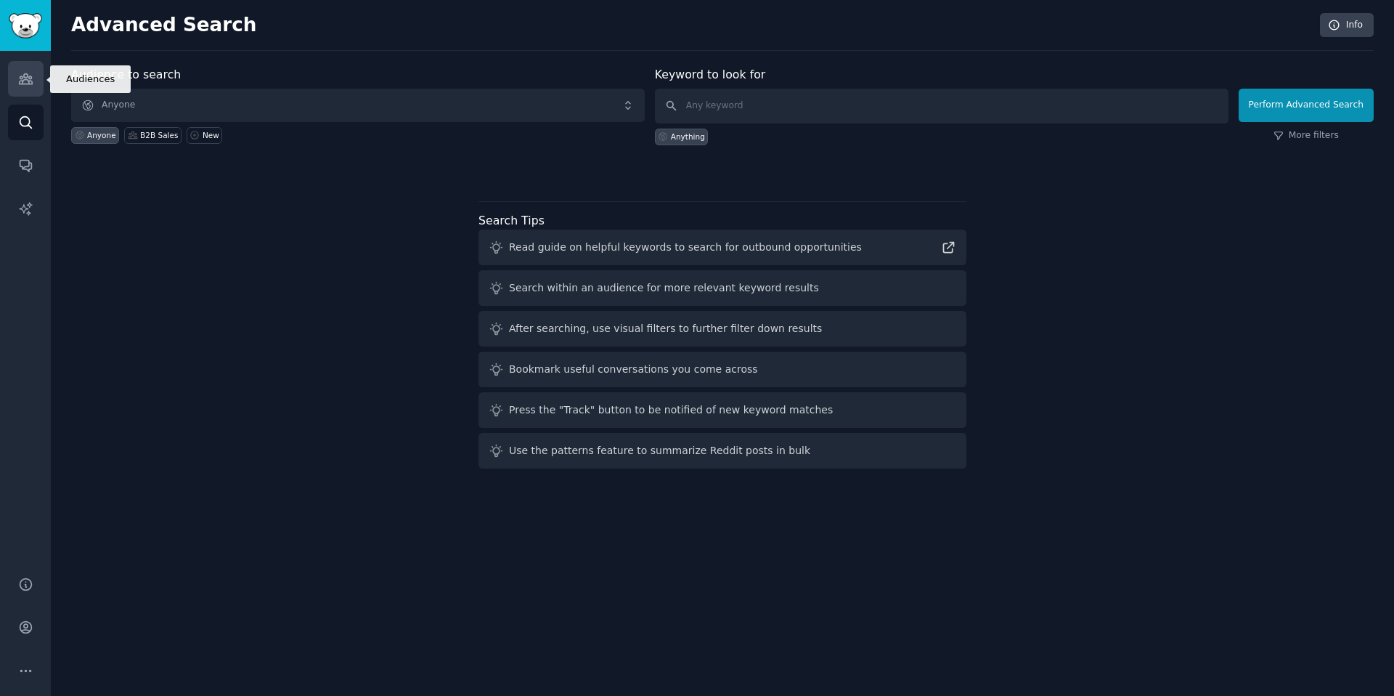
click at [23, 73] on icon "Sidebar" at bounding box center [25, 78] width 15 height 15
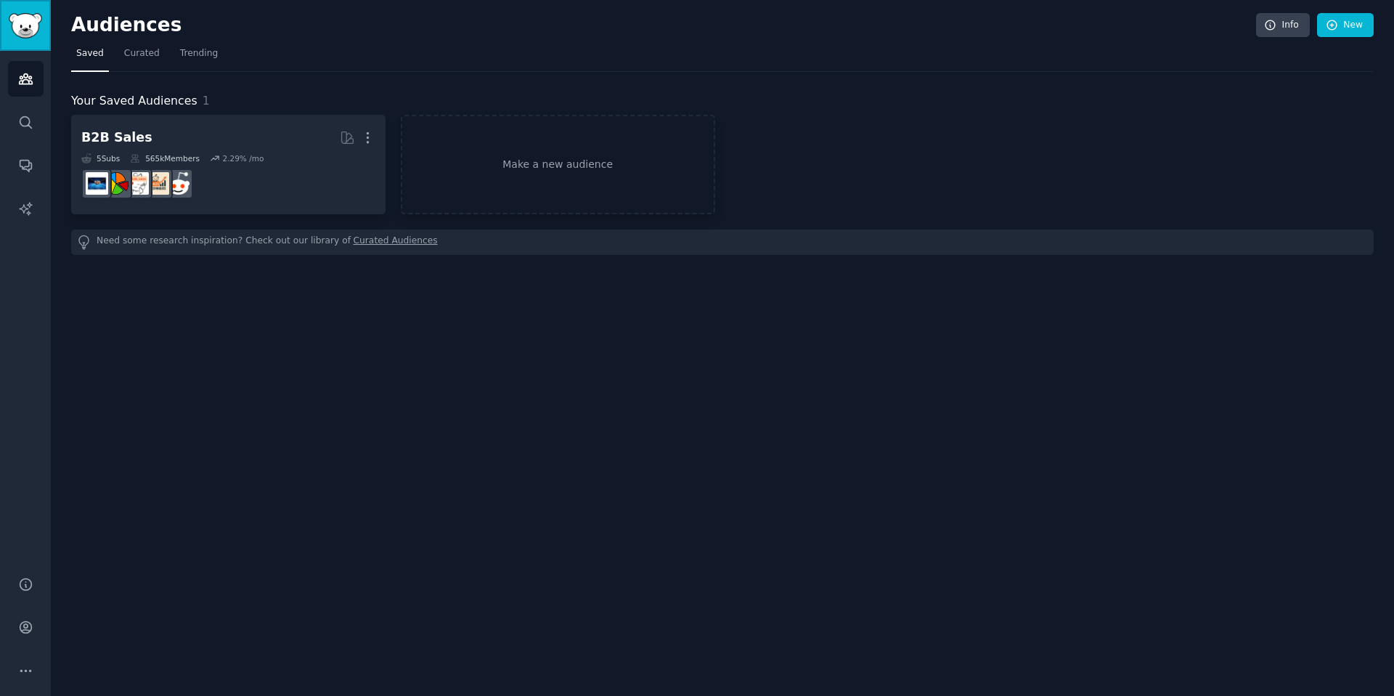
click at [2, 33] on link "Sidebar" at bounding box center [25, 25] width 51 height 51
click at [113, 48] on nav "Saved Curated Trending" at bounding box center [722, 57] width 1303 height 30
click at [160, 53] on link "Curated" at bounding box center [142, 57] width 46 height 30
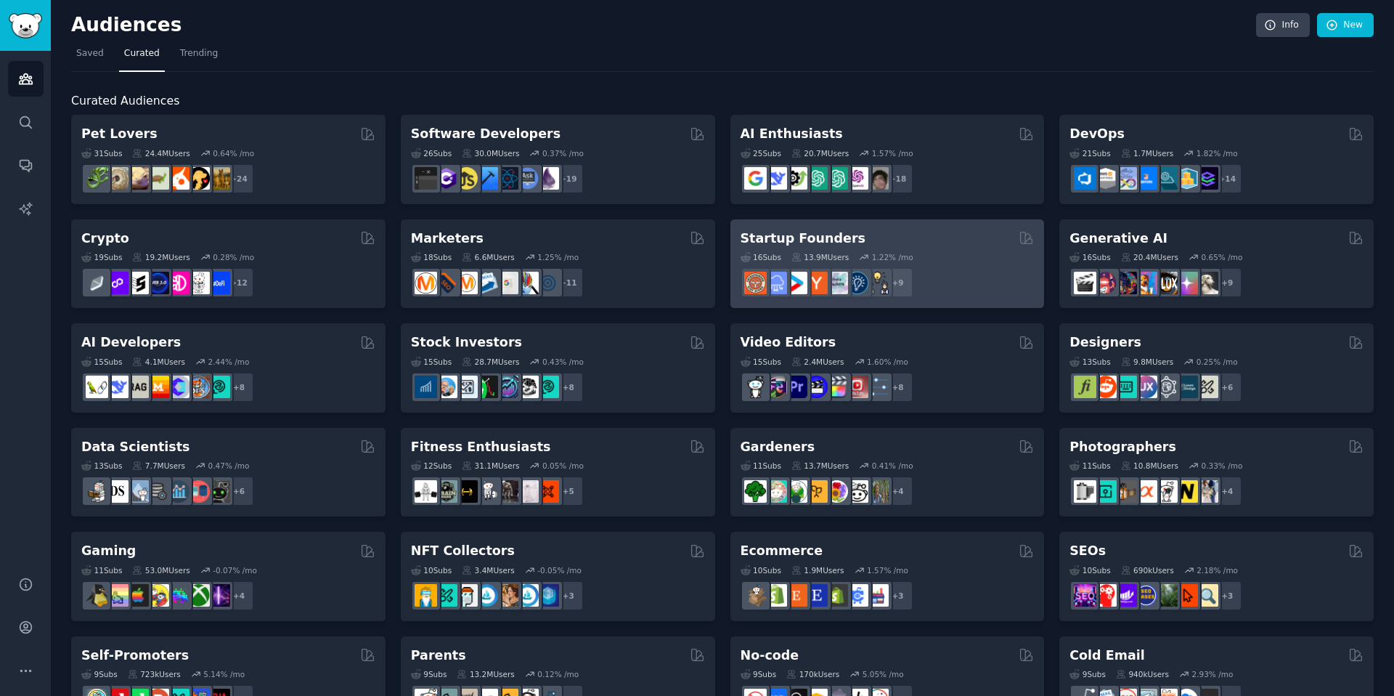
click at [786, 236] on h2 "Startup Founders" at bounding box center [803, 238] width 125 height 18
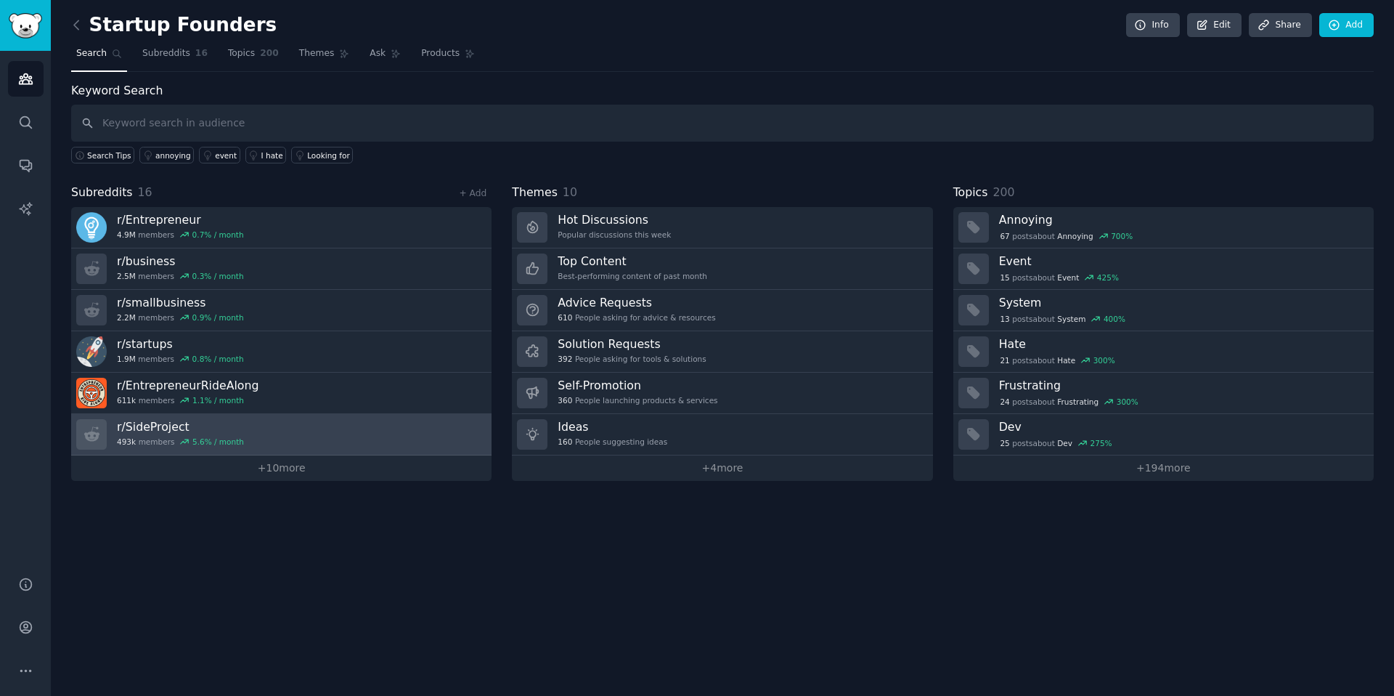
click at [196, 429] on h3 "r/ SideProject" at bounding box center [180, 426] width 127 height 15
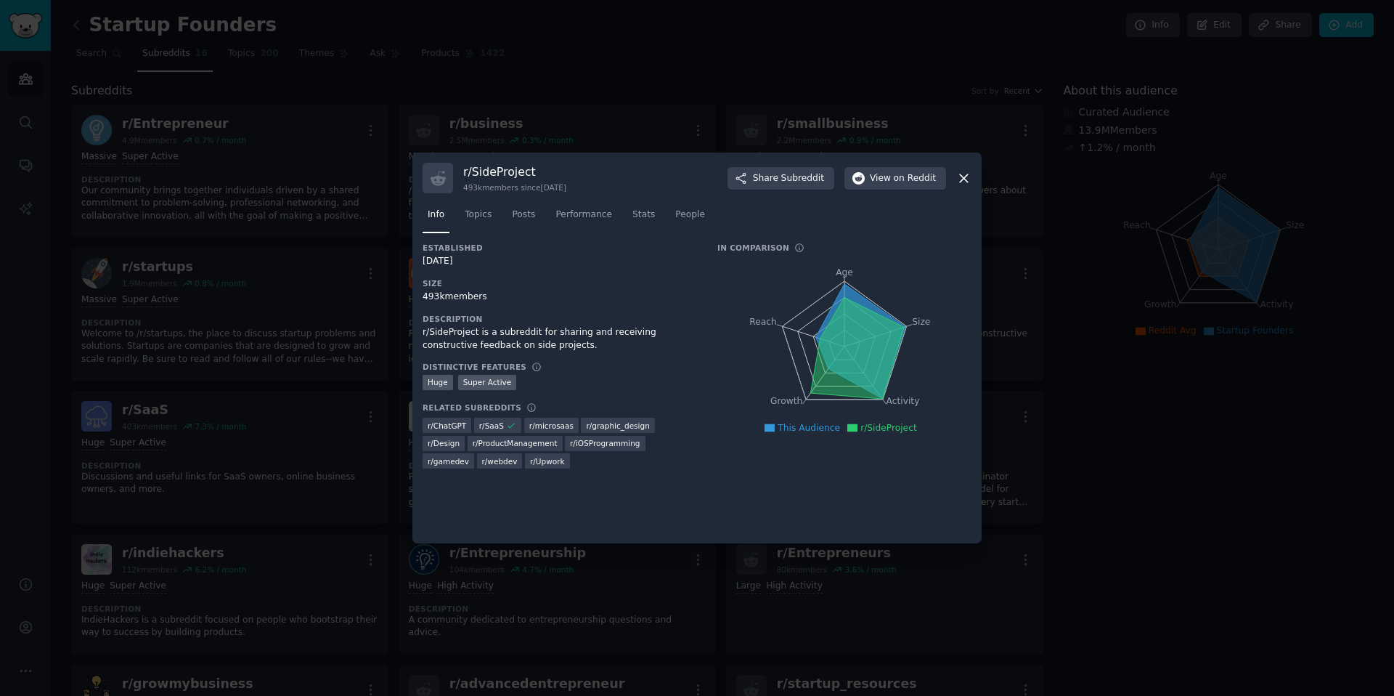
click at [969, 175] on div "r/ SideProject 493k members since 01/16/2013 Share Subreddit View on Reddit Inf…" at bounding box center [696, 348] width 569 height 391
click at [965, 176] on icon at bounding box center [964, 178] width 8 height 8
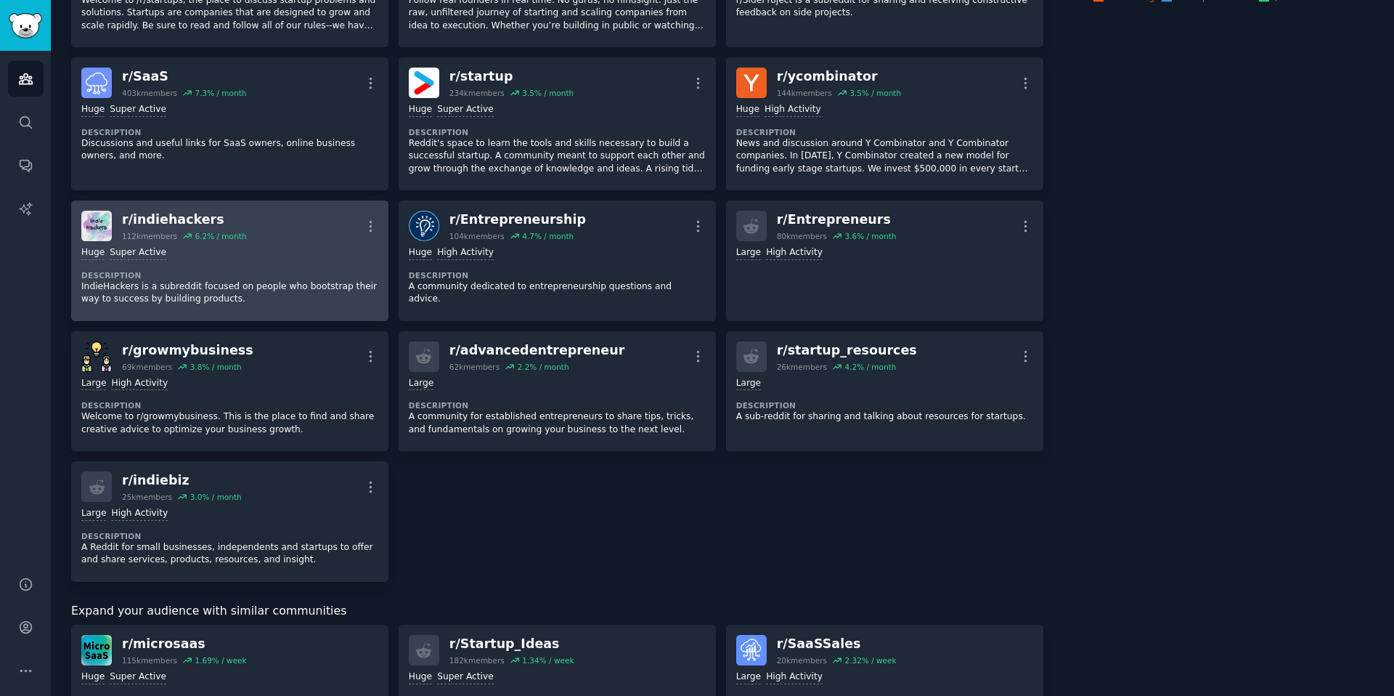
scroll to position [346, 0]
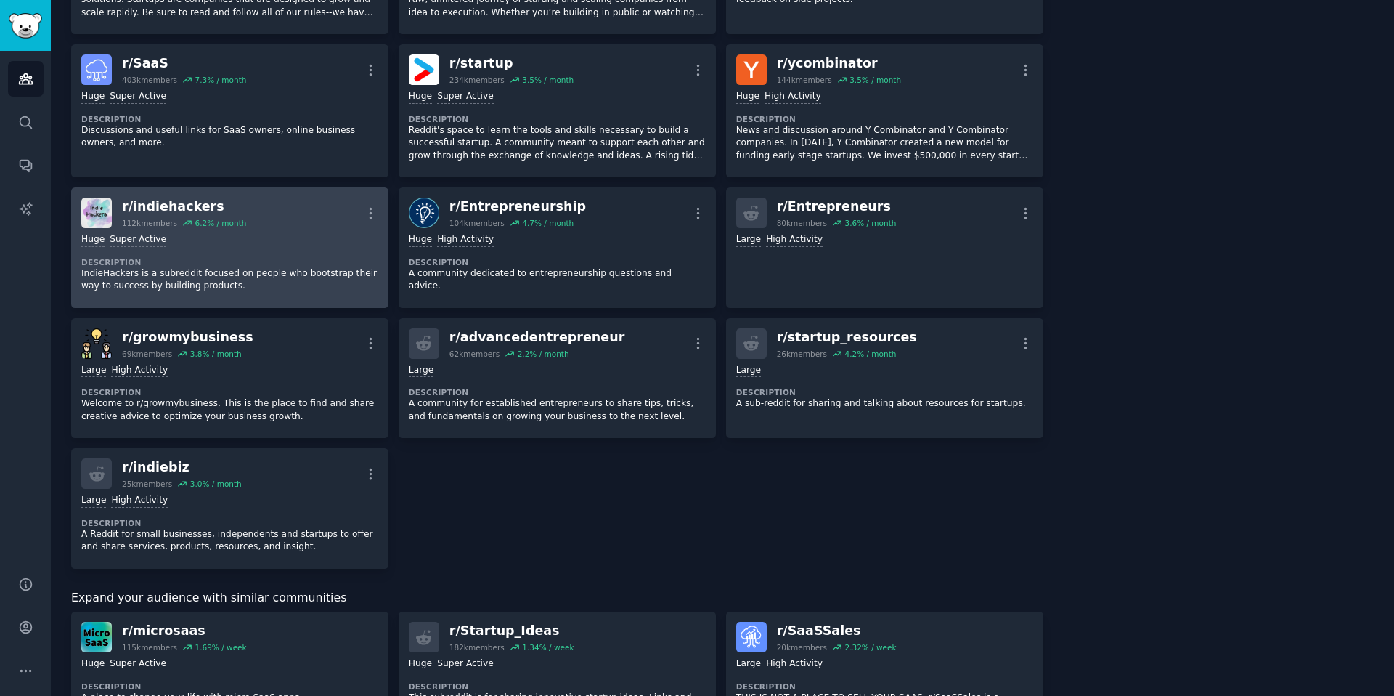
click at [247, 259] on dt "Description" at bounding box center [229, 262] width 297 height 10
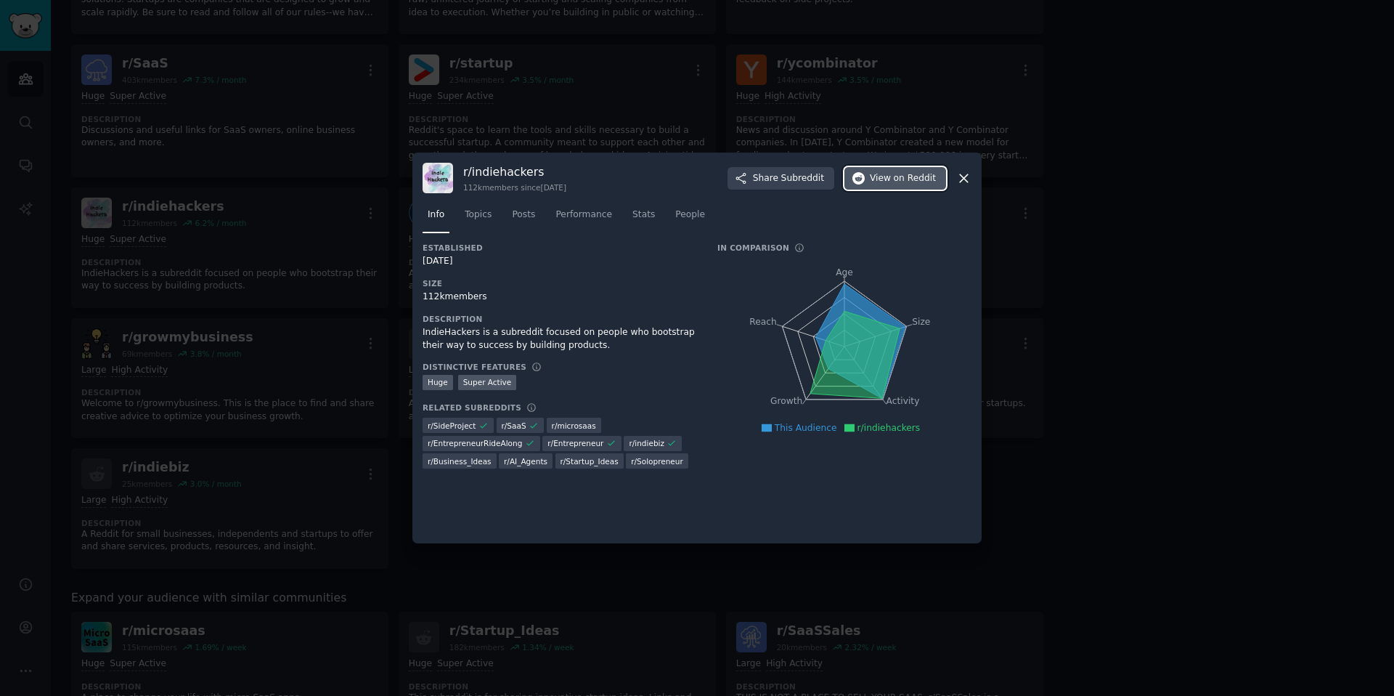
click at [890, 187] on button "View on Reddit" at bounding box center [896, 178] width 102 height 23
click at [964, 177] on icon at bounding box center [964, 178] width 8 height 8
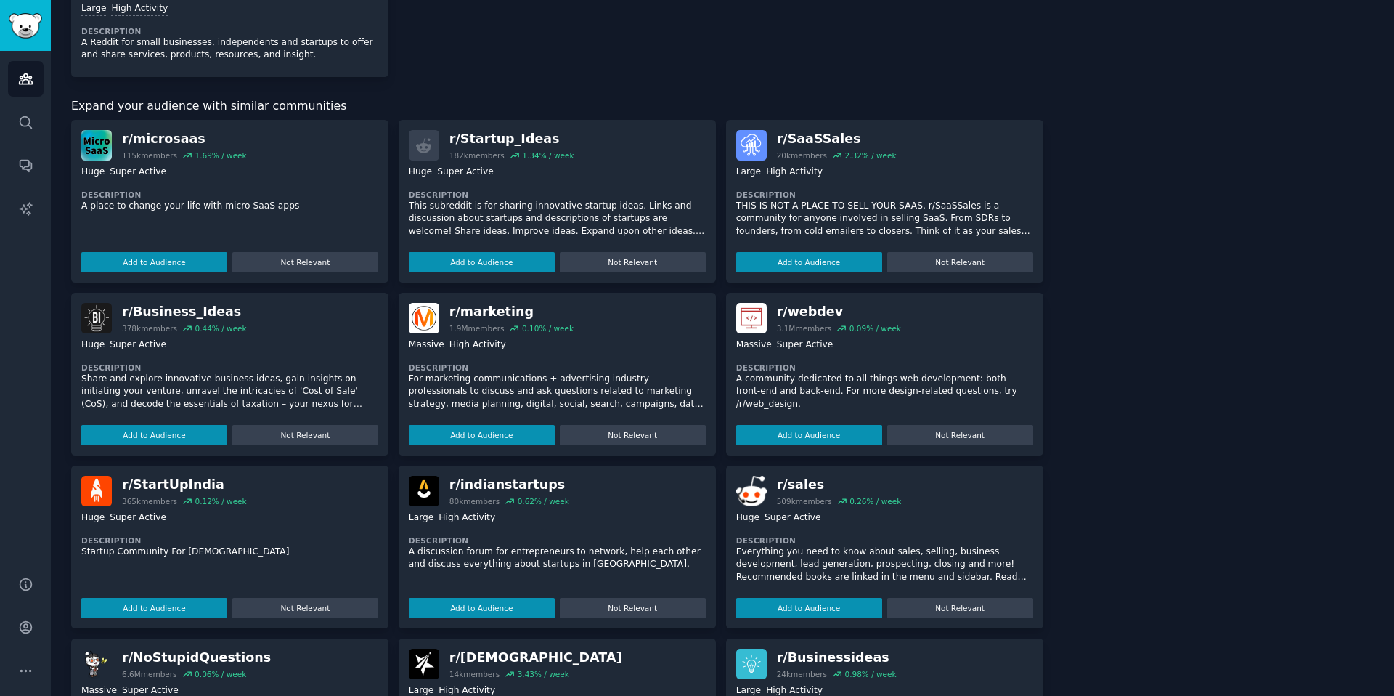
scroll to position [838, 0]
